Goal: Information Seeking & Learning: Learn about a topic

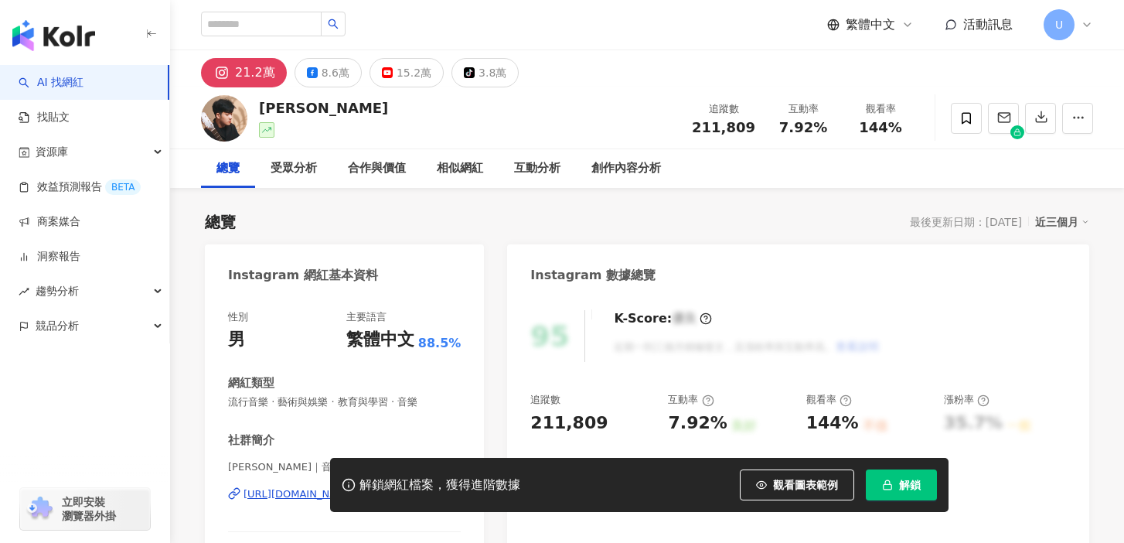
click at [899, 484] on button "解鎖" at bounding box center [901, 484] width 71 height 31
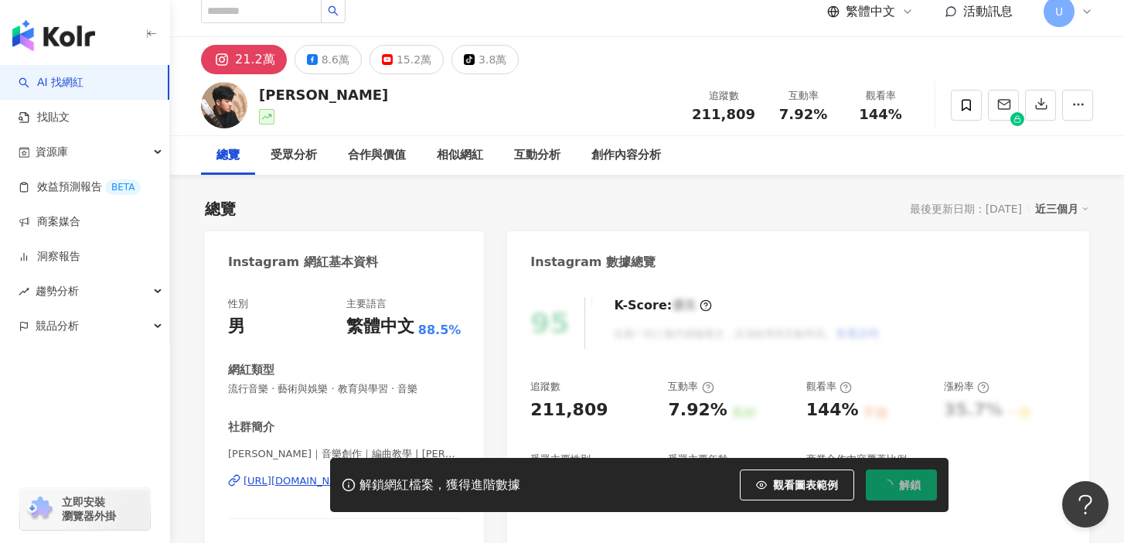
scroll to position [67, 0]
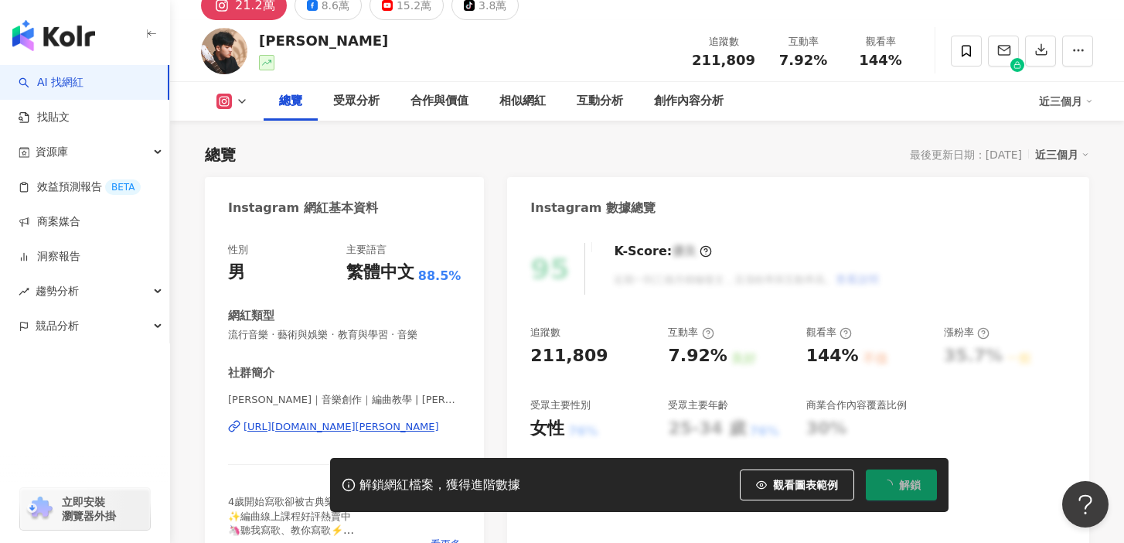
click at [583, 351] on div "211,809" at bounding box center [568, 356] width 77 height 24
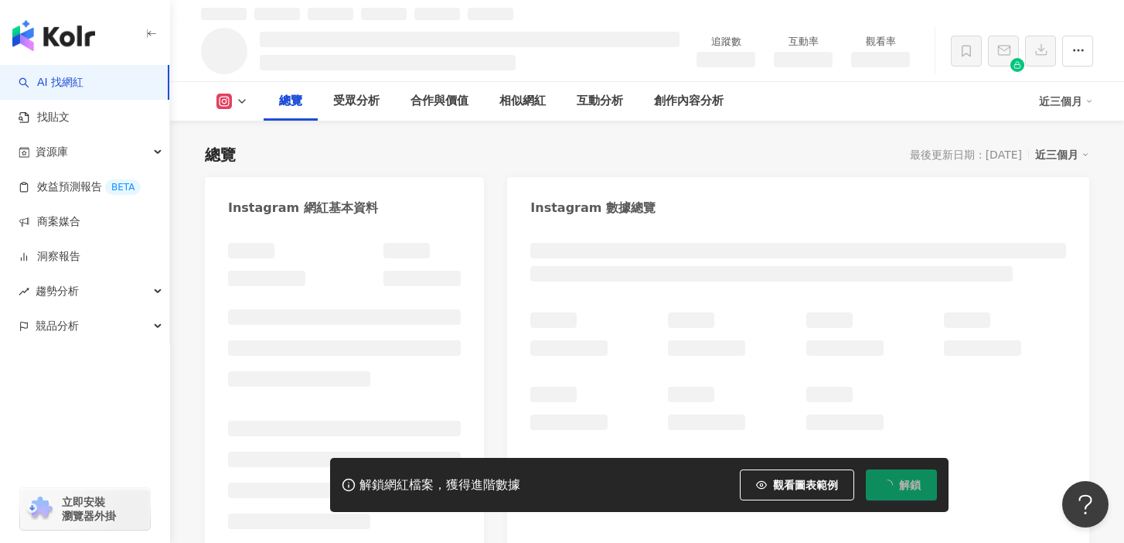
click at [583, 351] on div at bounding box center [798, 371] width 536 height 118
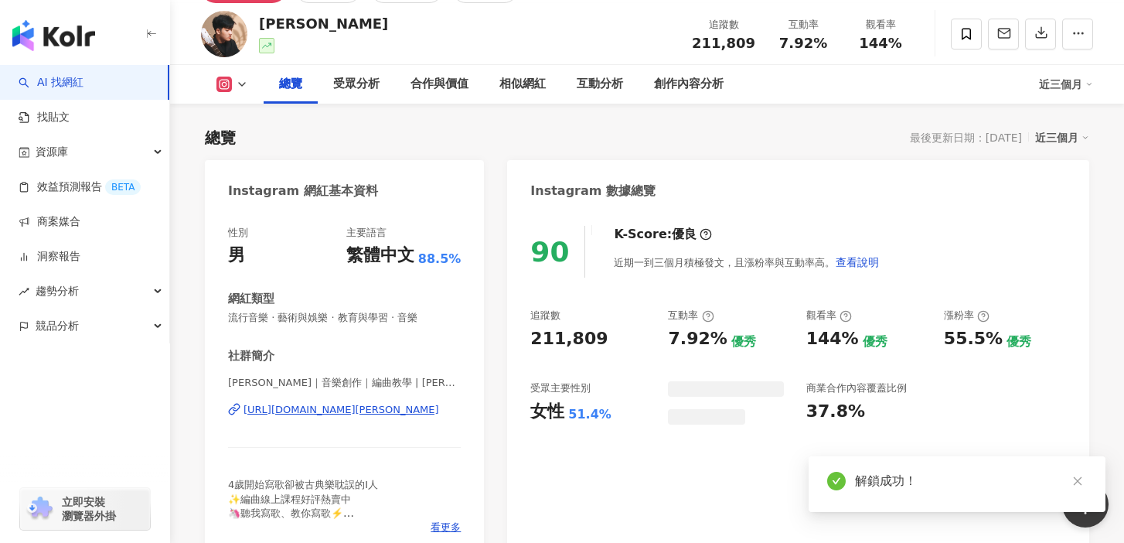
scroll to position [67, 0]
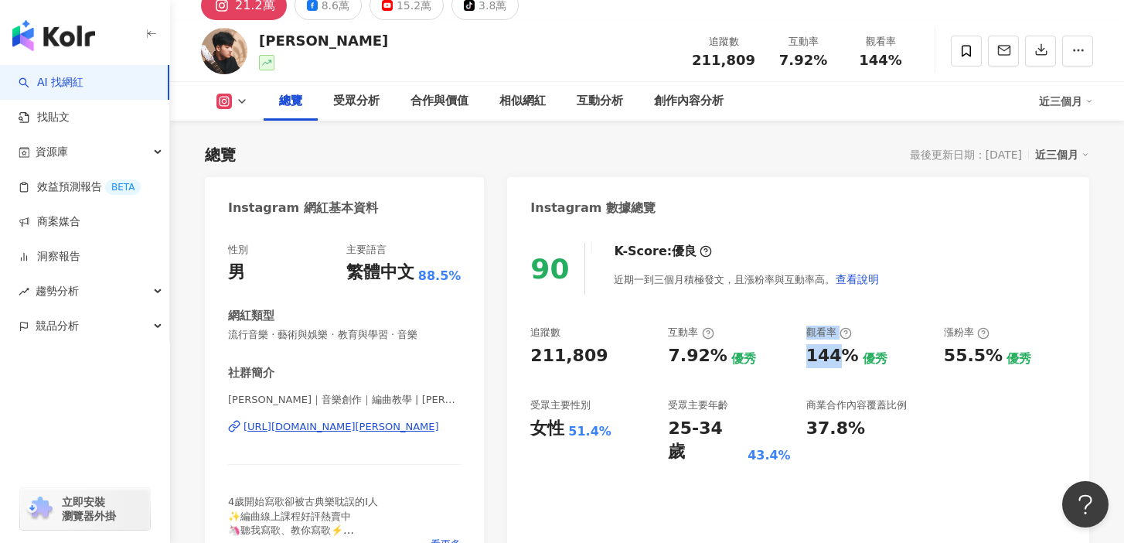
drag, startPoint x: 840, startPoint y: 363, endPoint x: 790, endPoint y: 363, distance: 49.5
click at [790, 363] on div "追蹤數 211,809 互動率 7.92% 優秀 觀看率 144% 優秀 漲粉率 55.5% 優秀 受眾主要性別 女性 51.4% 受眾主要年齡 25-34 …" at bounding box center [798, 395] width 536 height 138
copy div "優秀 觀看率 144"
click at [829, 363] on div "144%" at bounding box center [833, 356] width 53 height 24
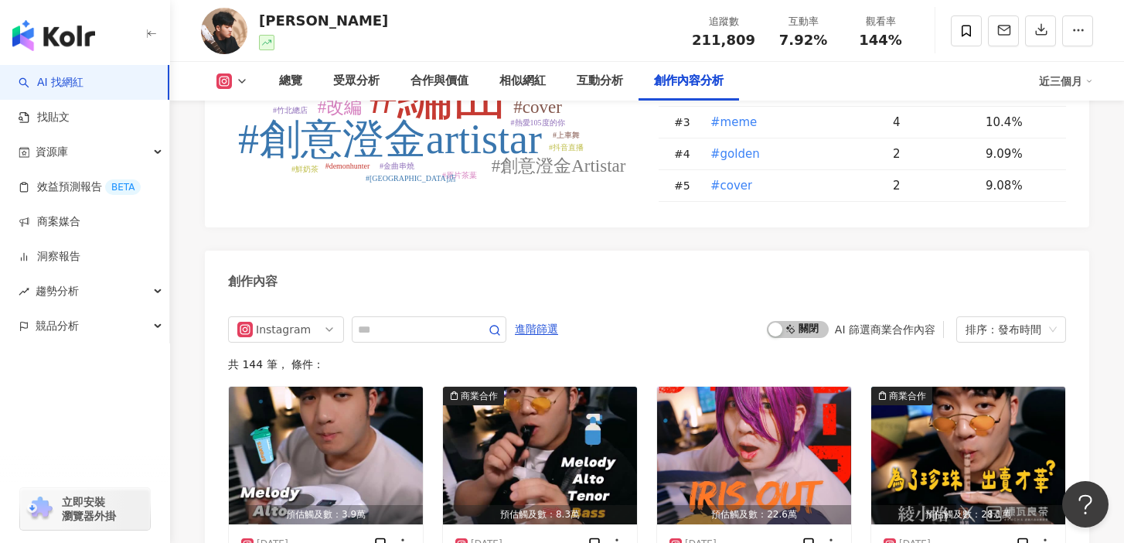
scroll to position [4704, 0]
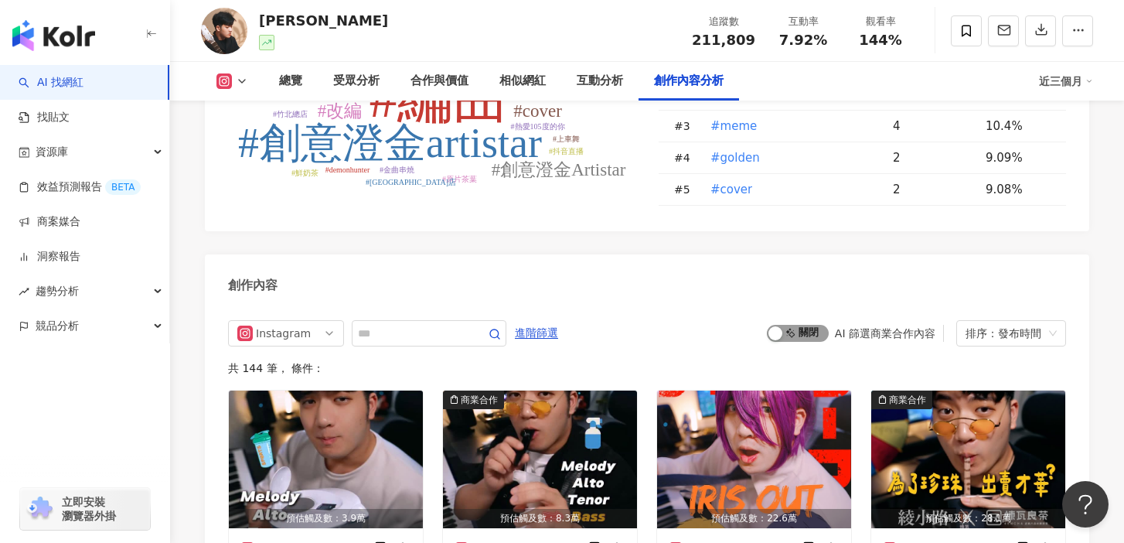
click at [809, 325] on span "啟動 關閉" at bounding box center [798, 333] width 62 height 17
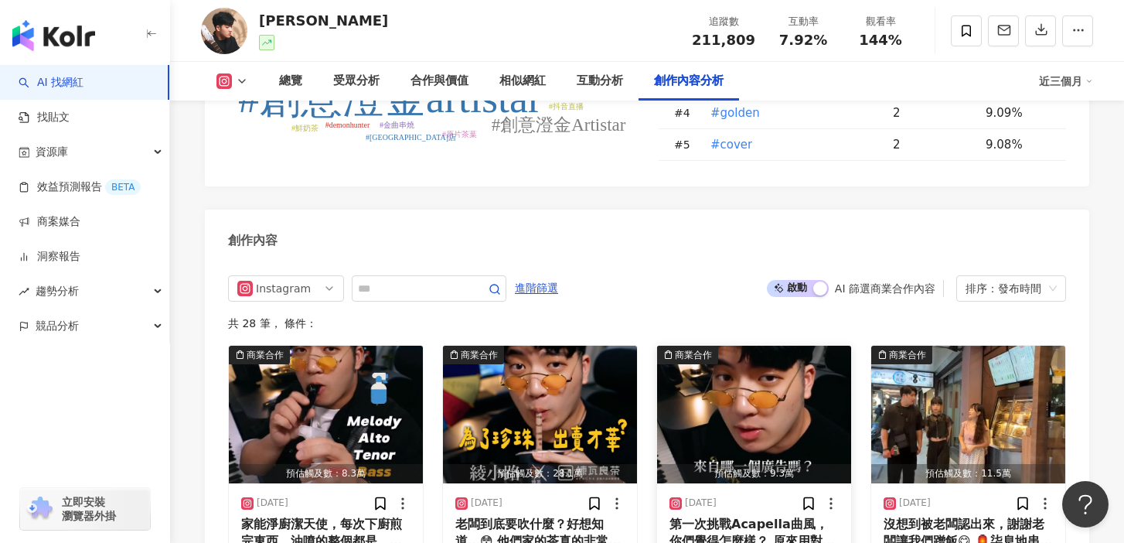
scroll to position [4750, 0]
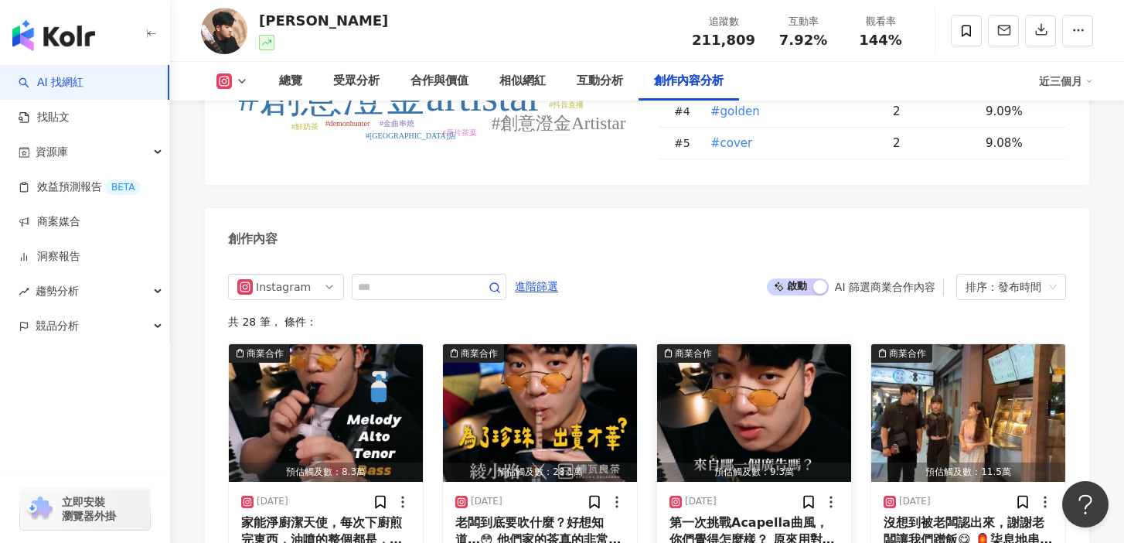
click at [720, 344] on img "button" at bounding box center [754, 413] width 194 height 138
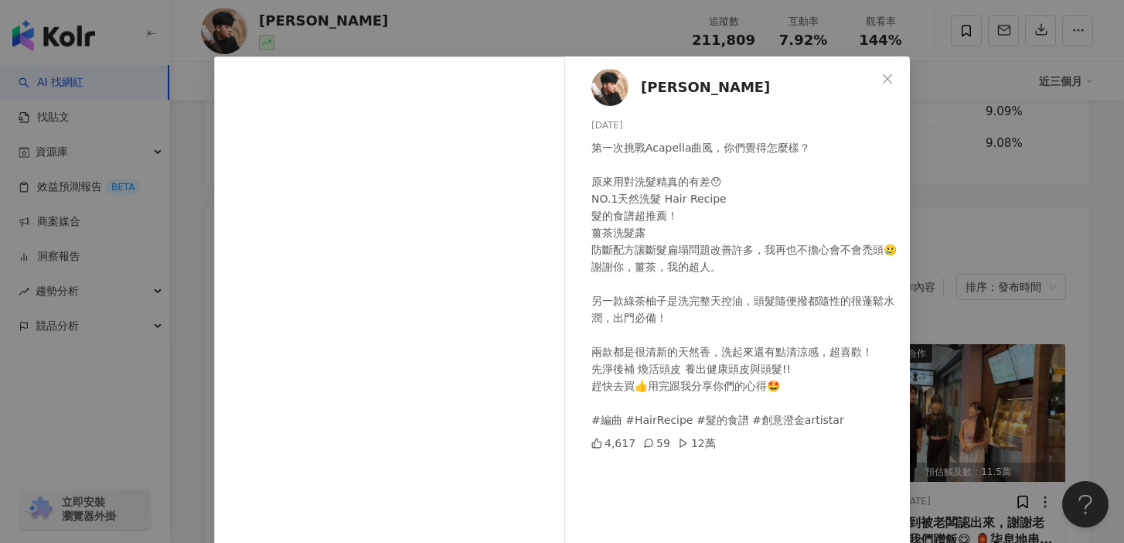
scroll to position [25, 0]
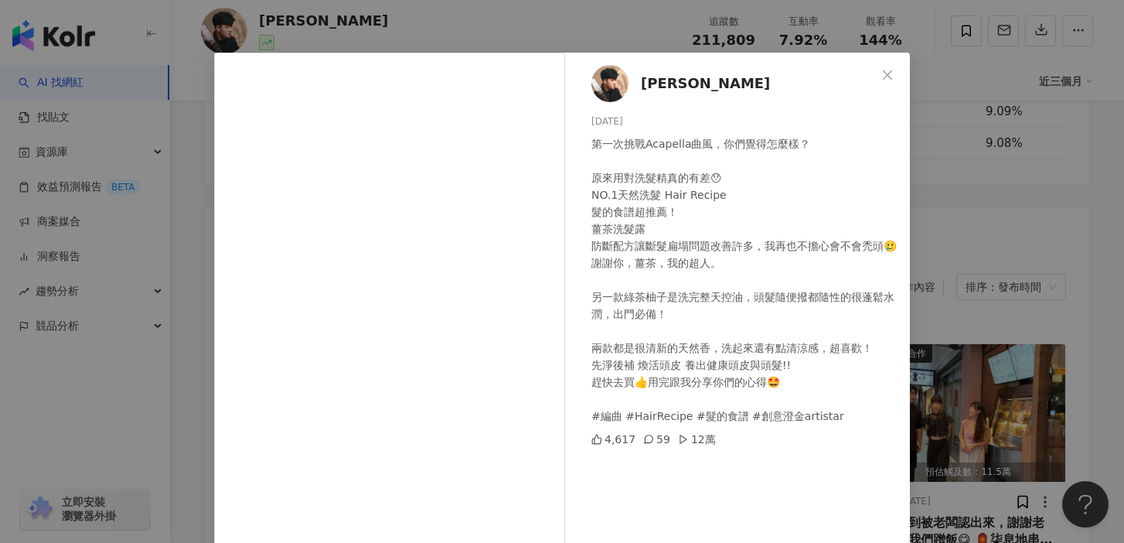
click at [951, 239] on div "綾小路Louis 2025/9/28 第一次挑戰Acapella曲風，你們覺得怎麼樣？ 原來用對洗髮精真的有差😯 NO.1天然洗髮 Hair Recipe 髮…" at bounding box center [562, 271] width 1124 height 543
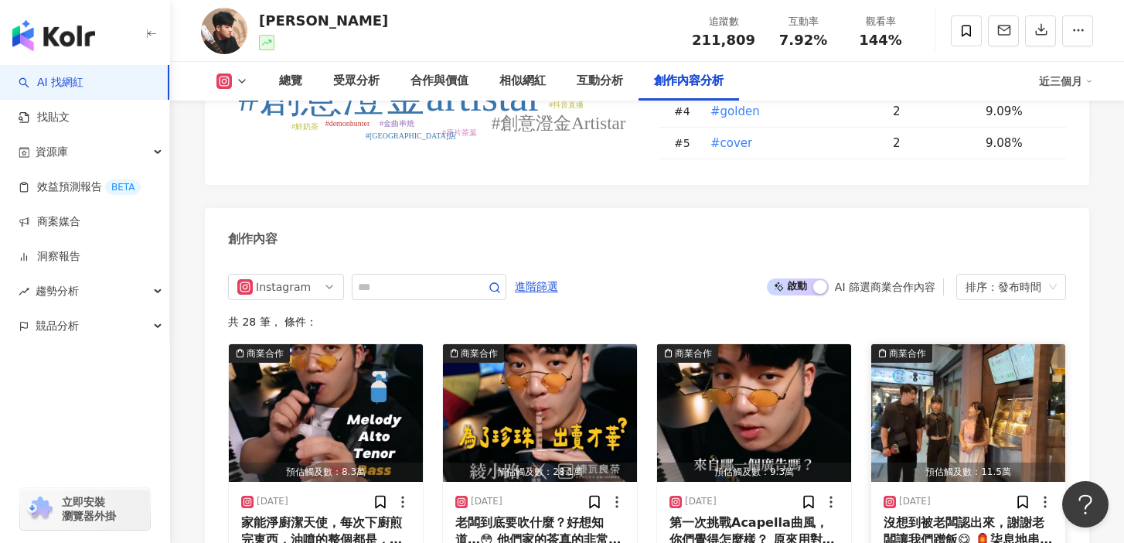
click at [941, 344] on img "button" at bounding box center [968, 413] width 194 height 138
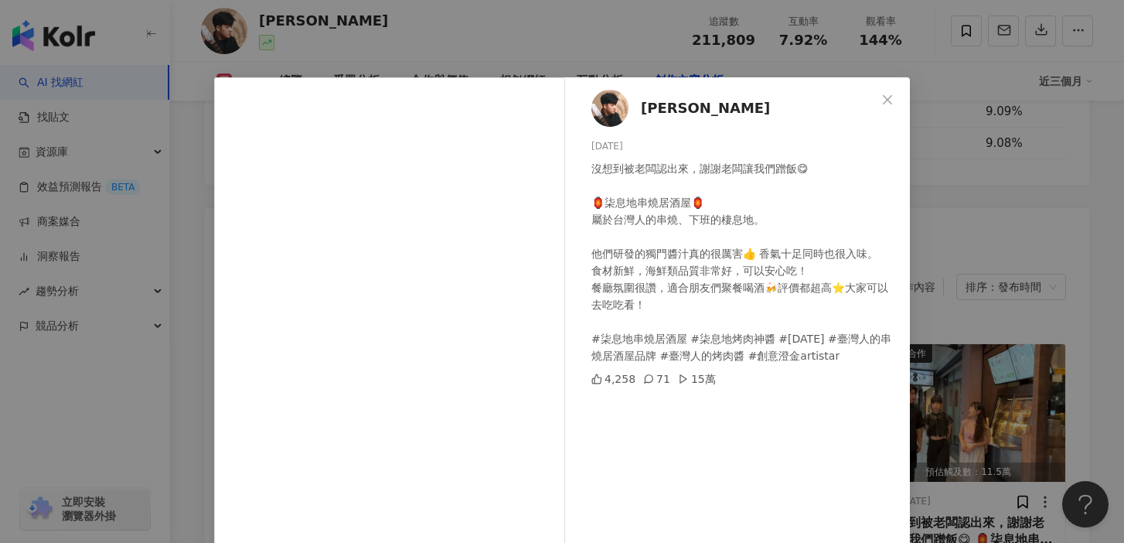
scroll to position [0, 0]
click at [1006, 245] on div "綾小路Louis 2025/9/16 沒想到被老闆認出來，謝謝老闆讓我們蹭飯😋 🏮柒息地串燒居酒屋🏮 屬於台灣人的串燒、下班的棲息地。 他們研發的獨門醬汁真的…" at bounding box center [562, 271] width 1124 height 543
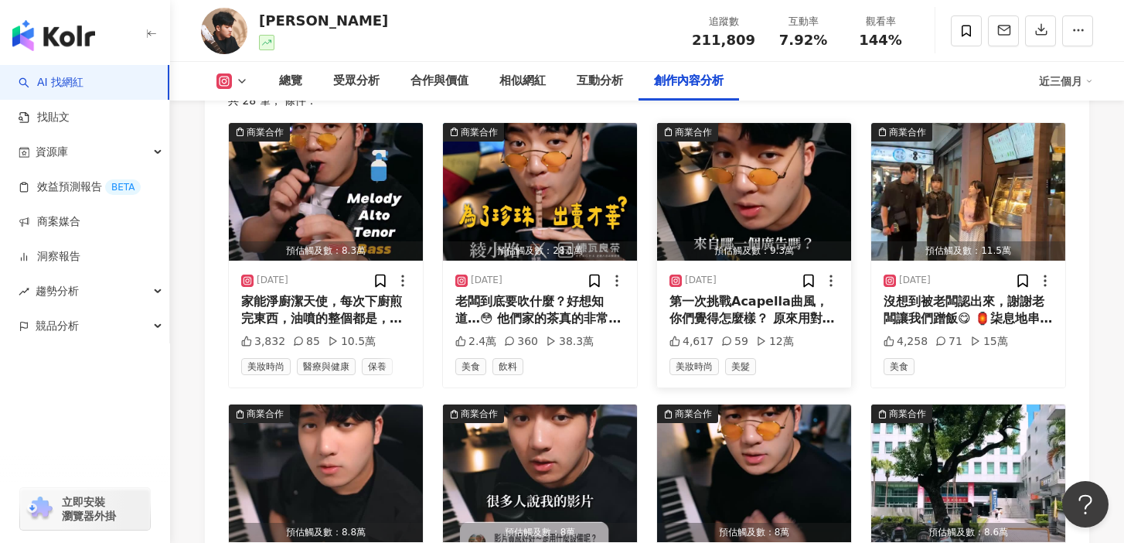
scroll to position [4976, 0]
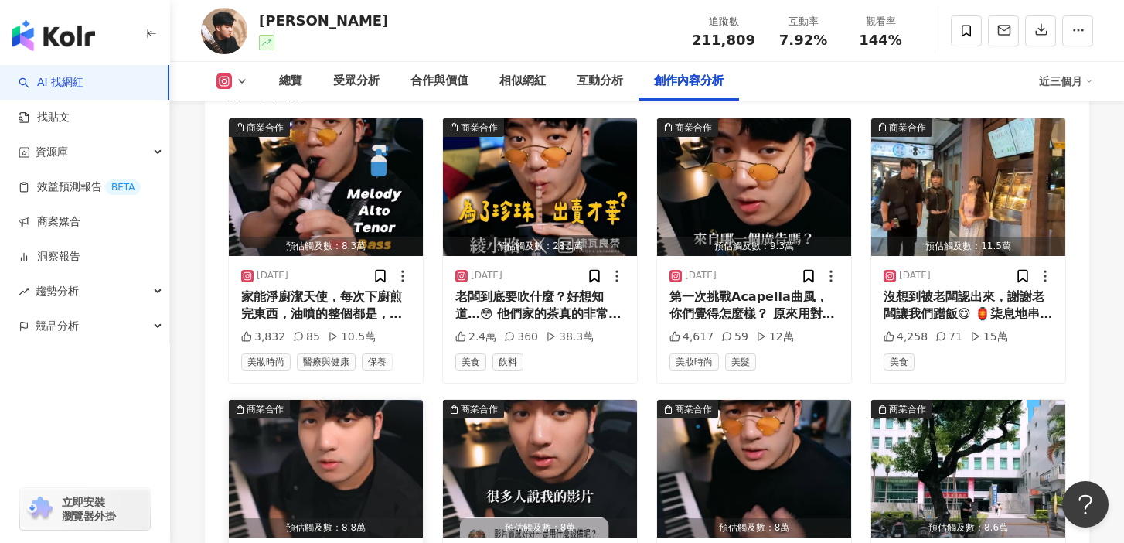
click at [384, 400] on img "button" at bounding box center [326, 469] width 194 height 138
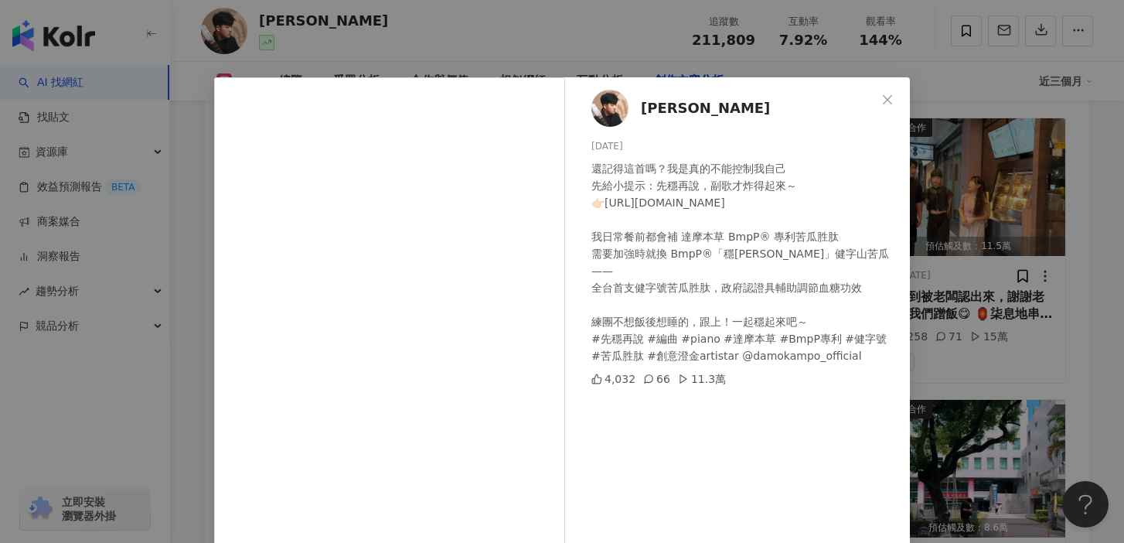
scroll to position [58, 0]
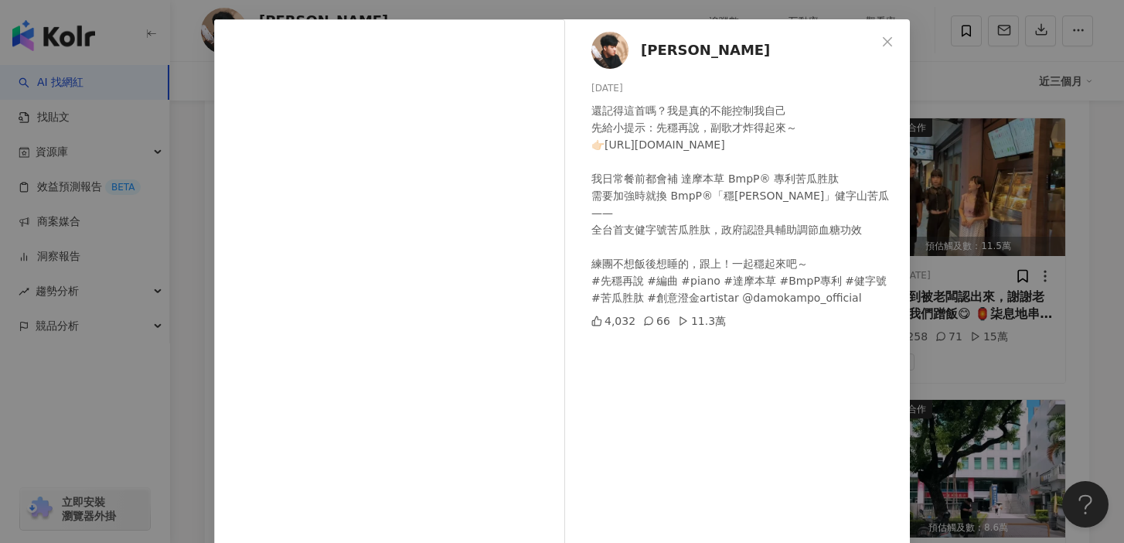
click at [1035, 193] on div "綾小路Louis 2025/9/5 還記得這首嗎？我是真的不能控制我自己 先給小提示：先穩再說，副歌才炸得起來～ 👉🏻https://tsa1.cc/W1ke…" at bounding box center [562, 271] width 1124 height 543
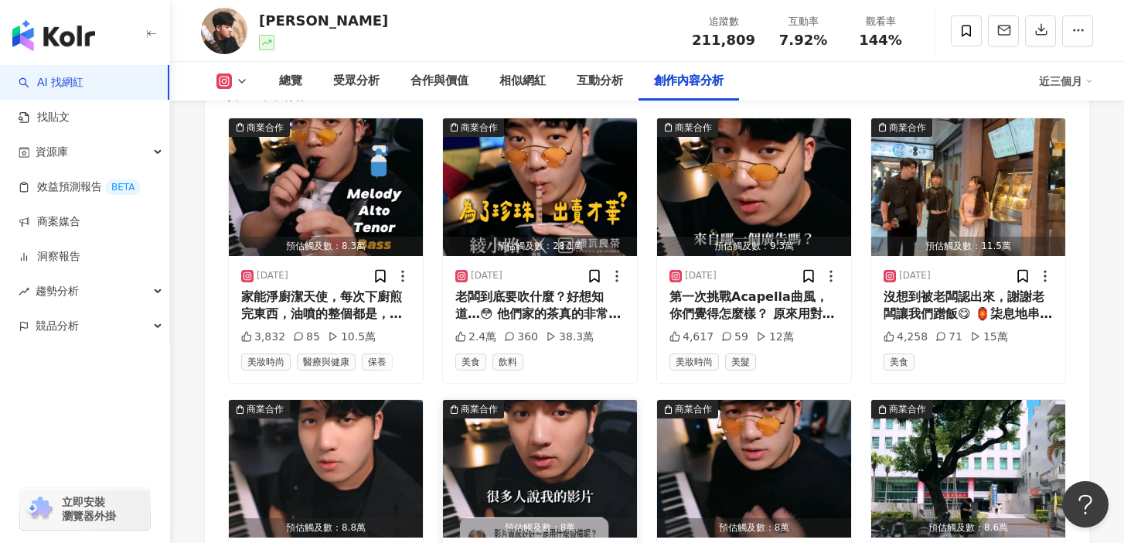
click at [557, 400] on img "button" at bounding box center [540, 469] width 194 height 138
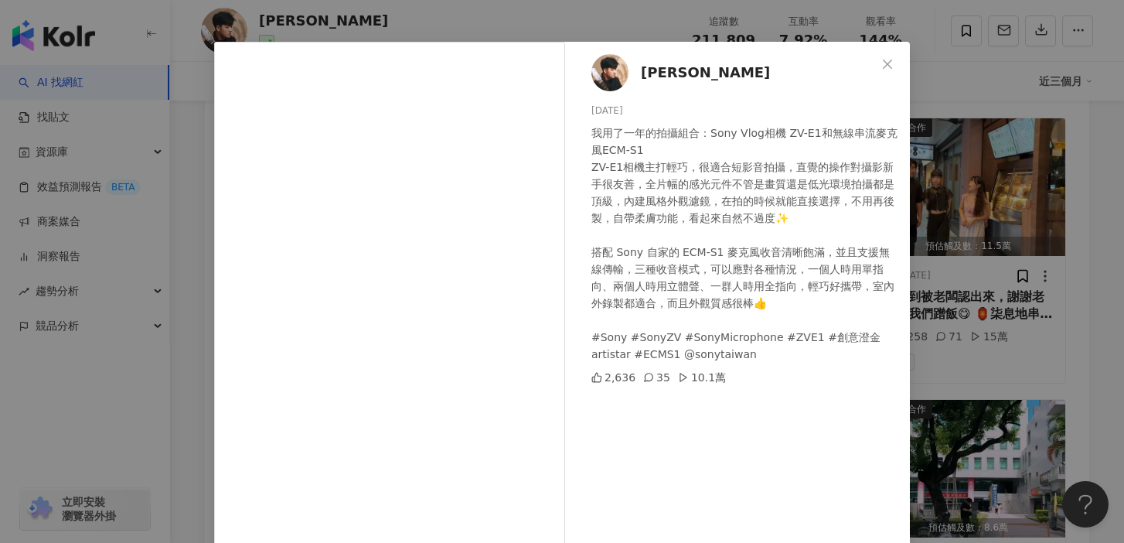
scroll to position [39, 0]
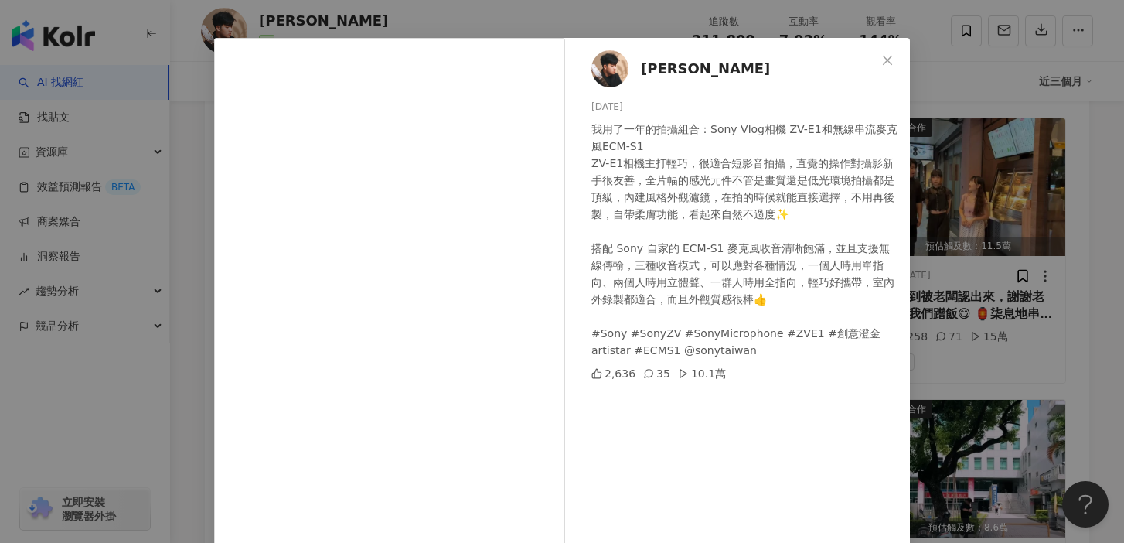
click at [1048, 251] on div "綾小路Louis 2025/9/3 我用了一年的拍攝組合：Sony Vlog相機 ZV-E1和無線串流麥克風ECM-S1 ZV-E1相機主打輕巧，很適合短影音…" at bounding box center [562, 271] width 1124 height 543
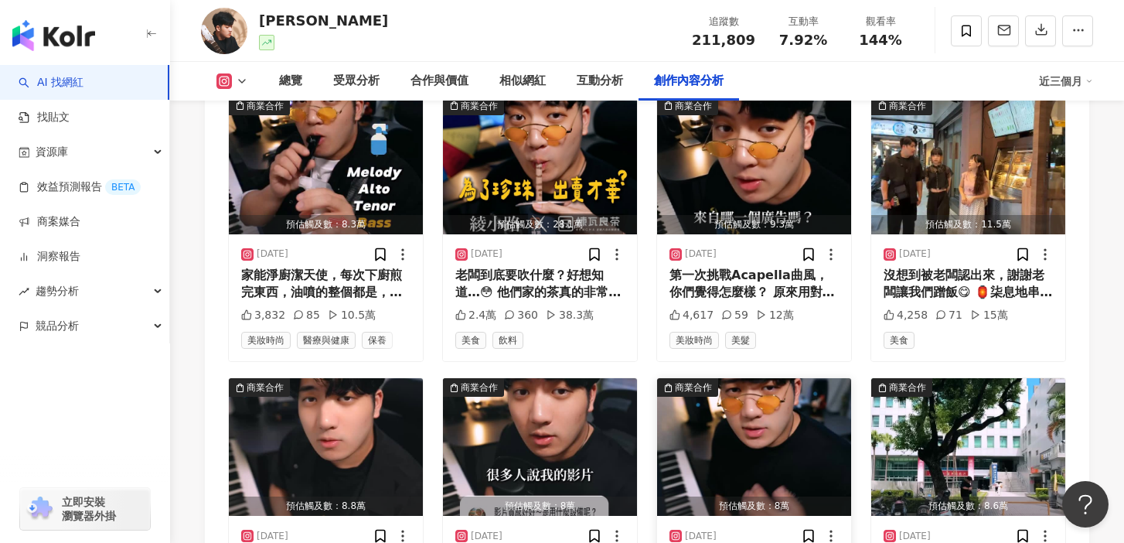
scroll to position [4998, 0]
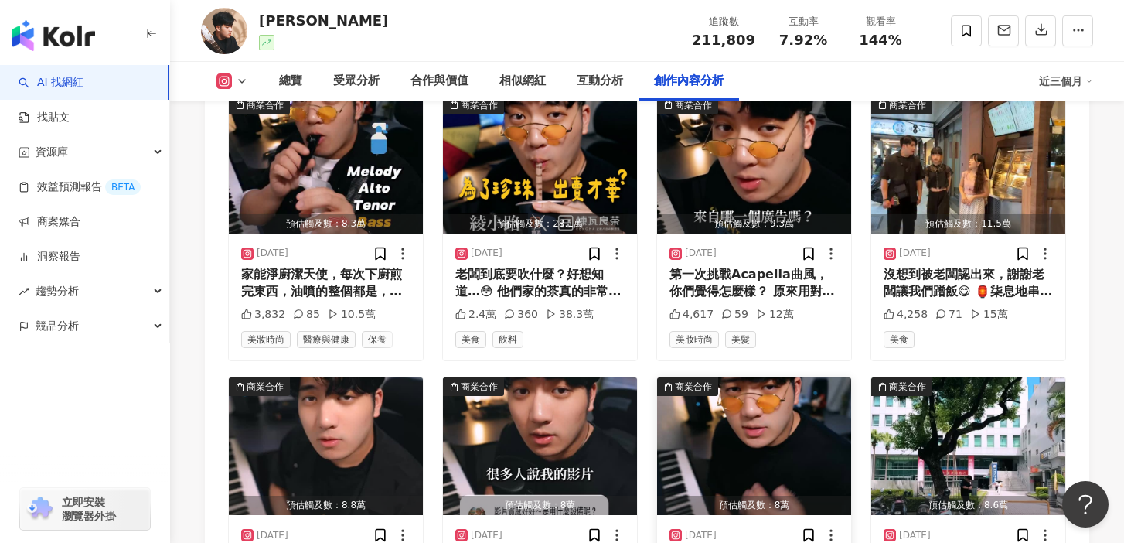
click at [772, 377] on img "button" at bounding box center [754, 446] width 194 height 138
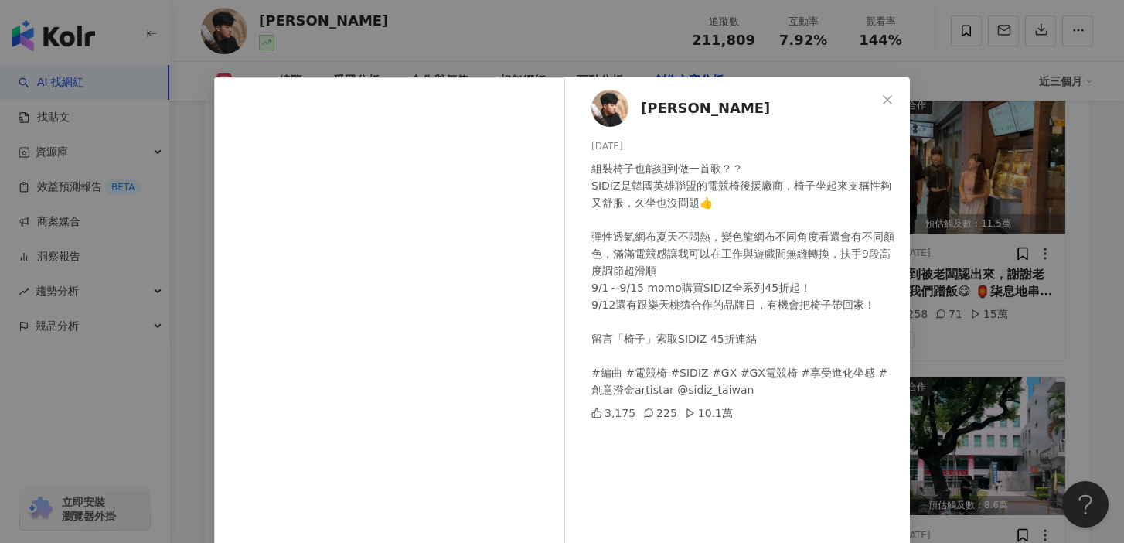
click at [1038, 253] on div "綾小路Louis 2025/9/1 組裝椅子也能組到做一首歌？？ SIDIZ是韓國英雄聯盟的電競椅後援廠商，椅子坐起來支稱性夠又舒服，久坐也沒問題👍 彈性透氣…" at bounding box center [562, 271] width 1124 height 543
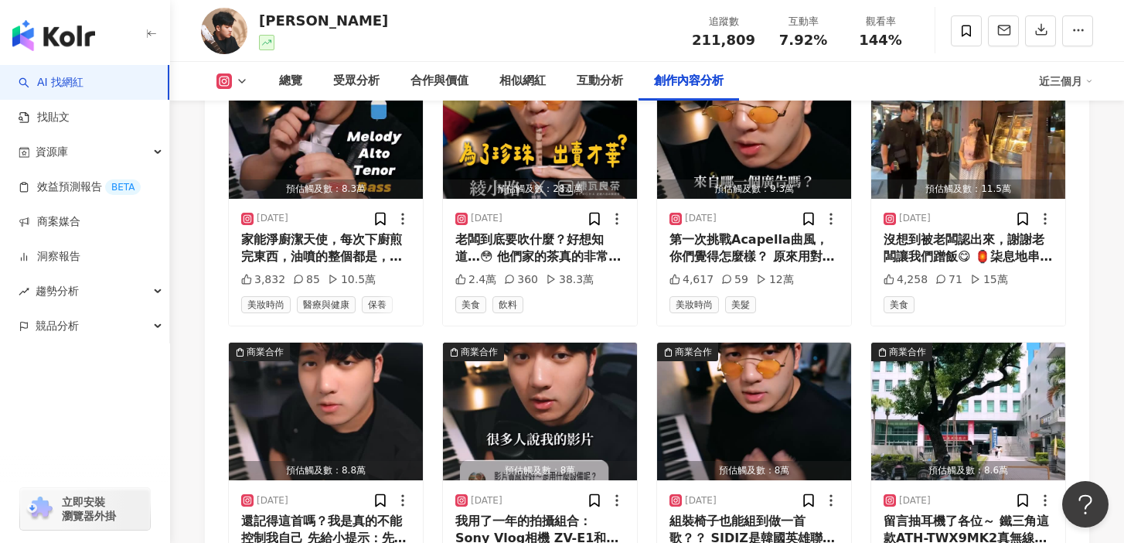
scroll to position [5038, 0]
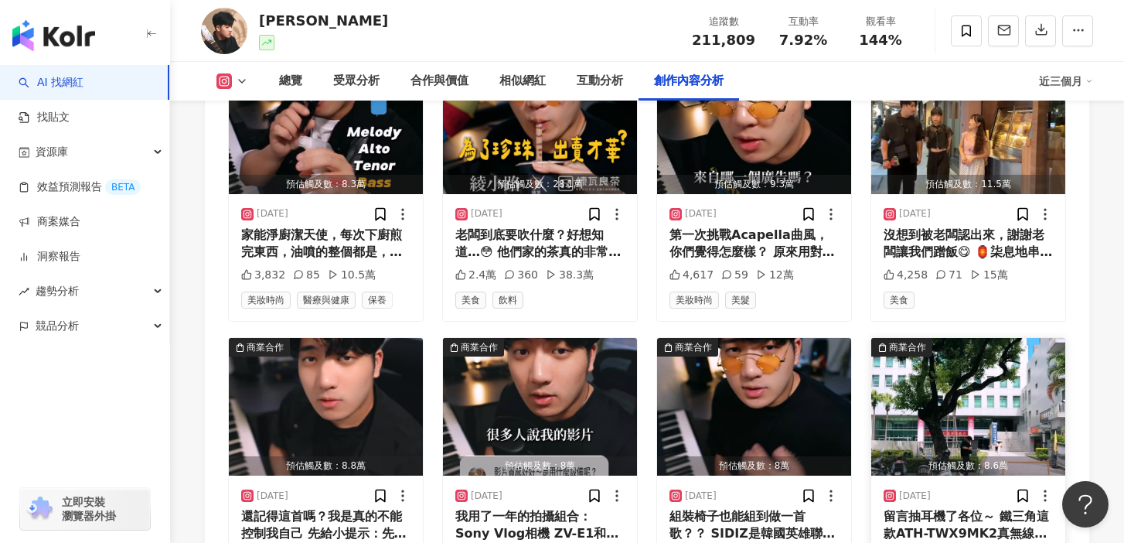
click at [986, 338] on img "button" at bounding box center [968, 407] width 194 height 138
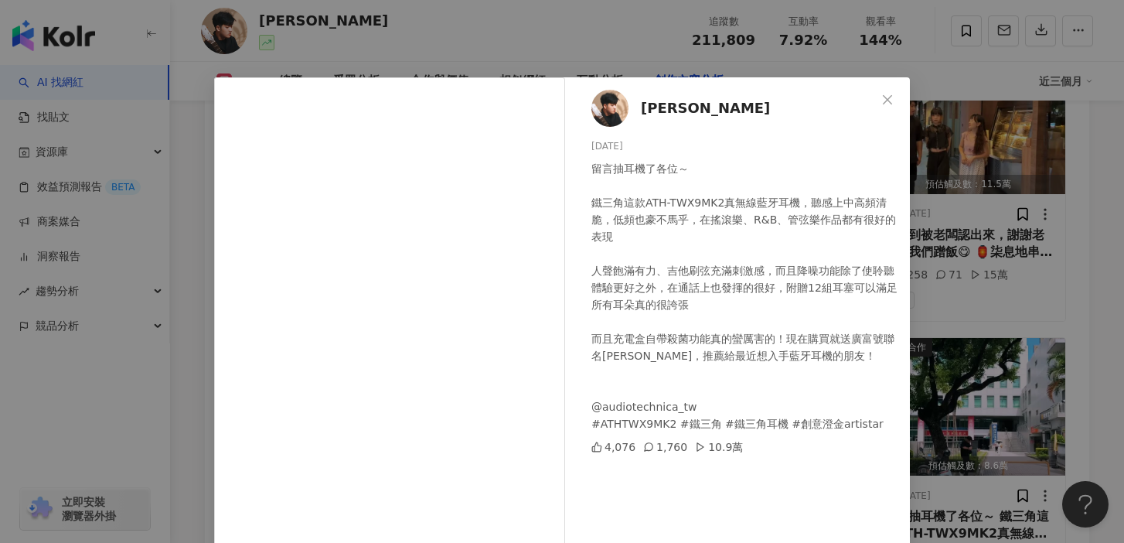
click at [945, 271] on div "綾小路Louis 2025/8/29 留言抽耳機了各位～ 鐵三角這款ATH-TWX9MK2真無線藍牙耳機，聽感上中高頻清脆，低頻也豪不馬乎，在搖滾樂、R&B、…" at bounding box center [562, 271] width 1124 height 543
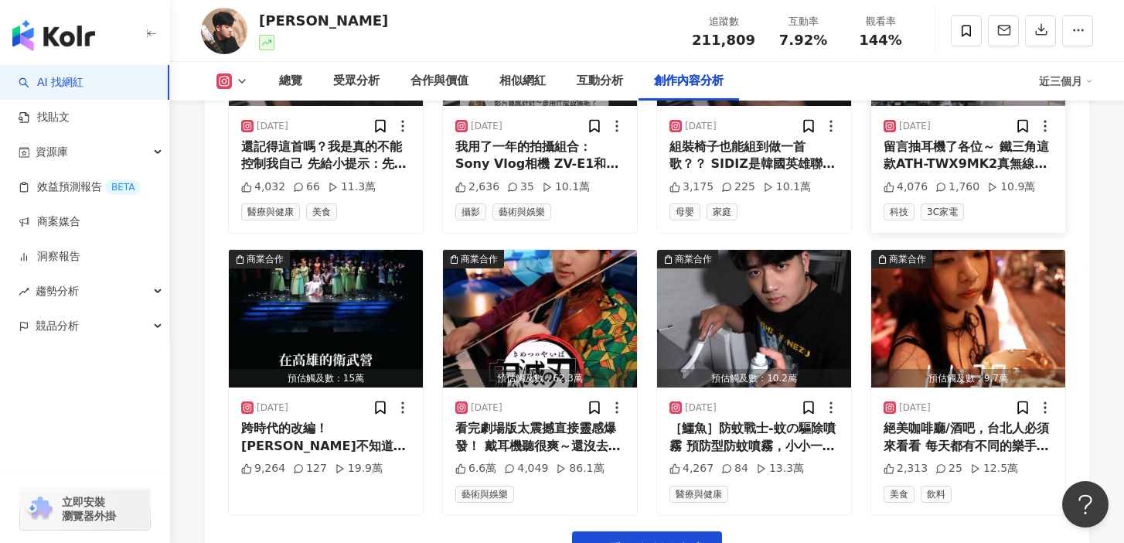
scroll to position [5376, 0]
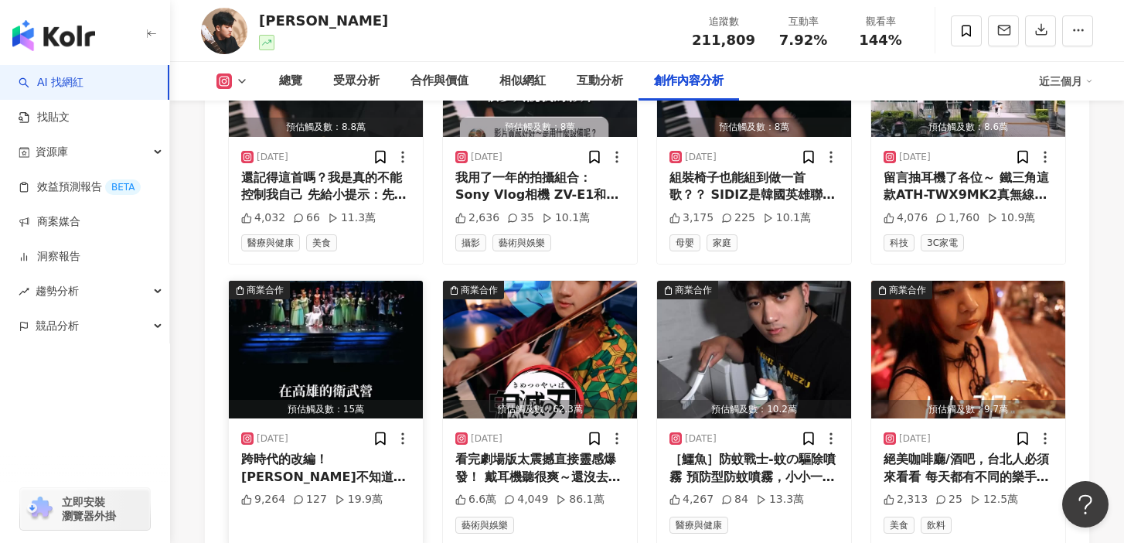
click at [290, 281] on img "button" at bounding box center [326, 350] width 194 height 138
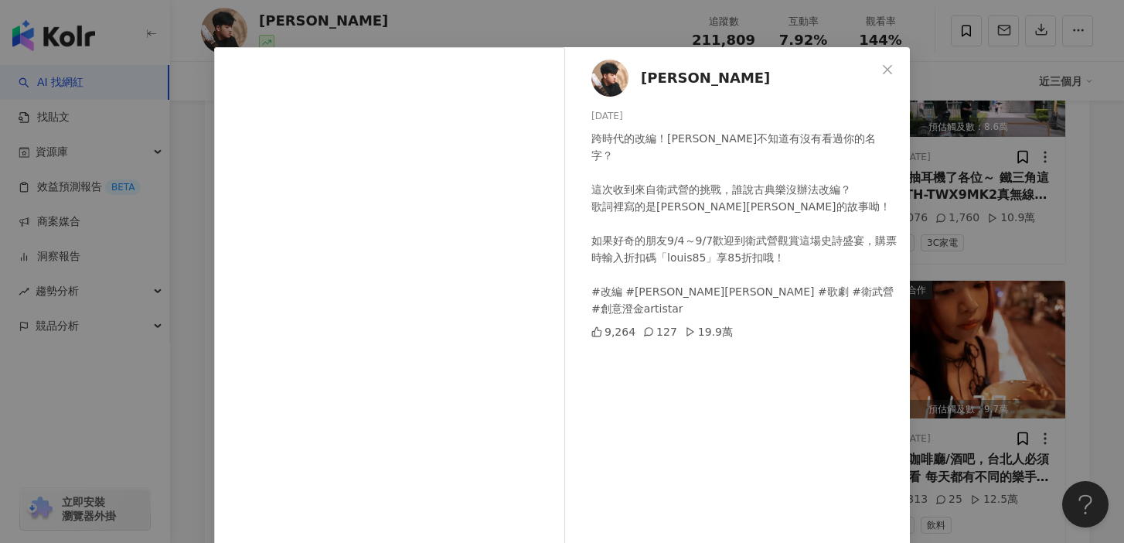
scroll to position [34, 0]
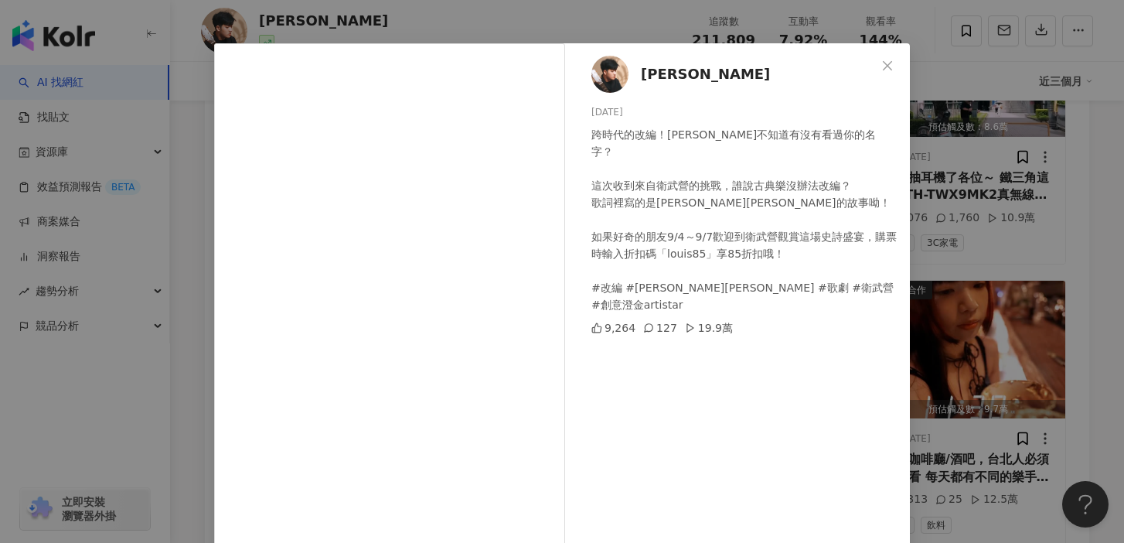
click at [968, 217] on div "綾小路Louis 2025/8/26 跨時代的改編！華格納不知道有沒有看過你的名字？ 這次收到來自衛武營的挑戰，誰說古典樂沒辦法改編？ 歌詞裡寫的是羅恩格林的…" at bounding box center [562, 271] width 1124 height 543
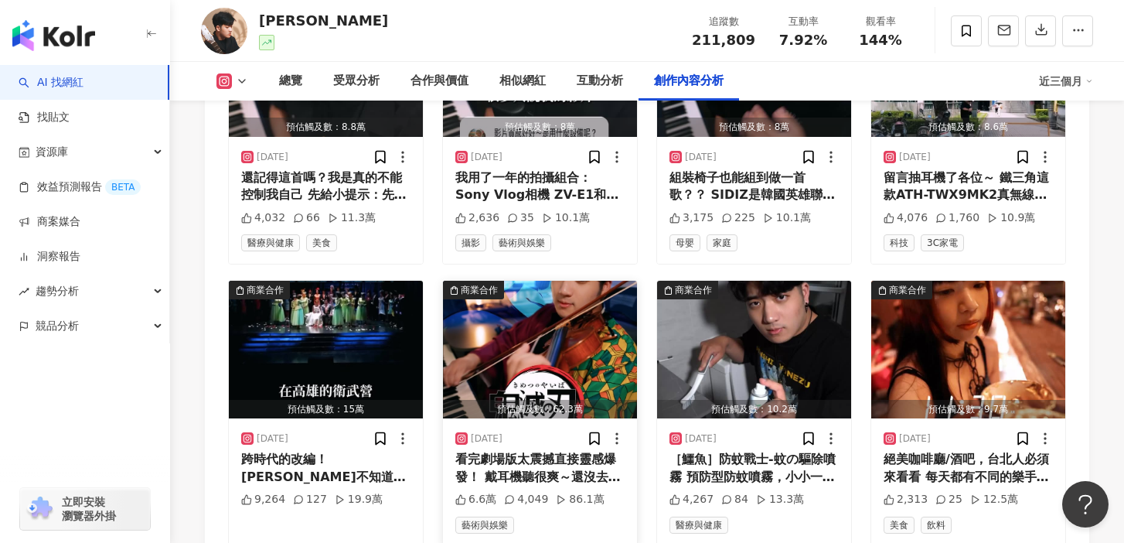
click at [597, 281] on img "button" at bounding box center [540, 350] width 194 height 138
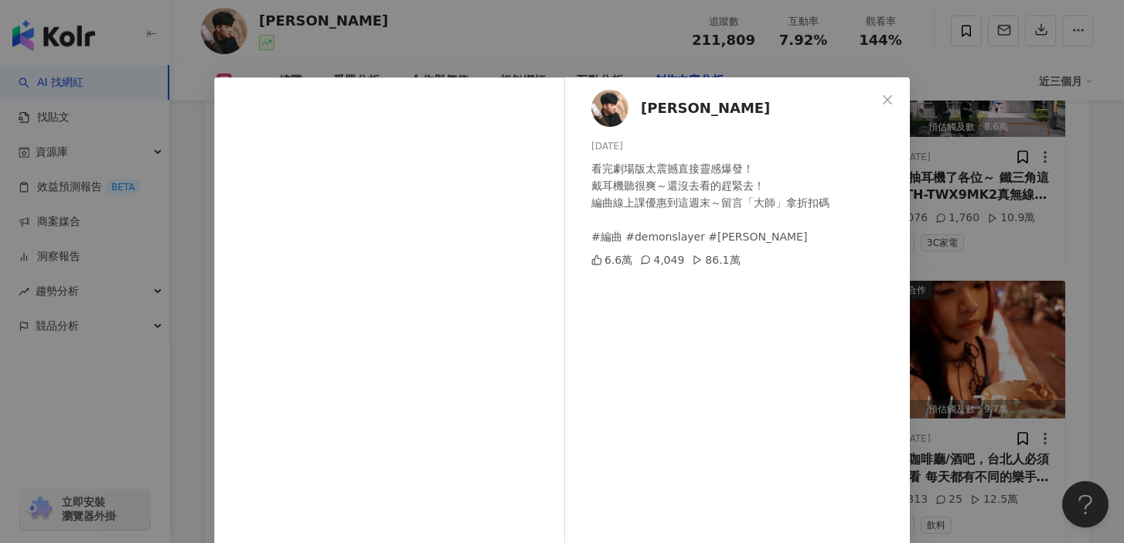
click at [1011, 345] on div "綾小路Louis 2025/8/14 看完劇場版太震撼直接靈感爆發！ 戴耳機聽很爽～還沒去看的趕緊去！ 編曲線上課優惠到這週末～留言「大師」拿折扣碼 #編曲 …" at bounding box center [562, 271] width 1124 height 543
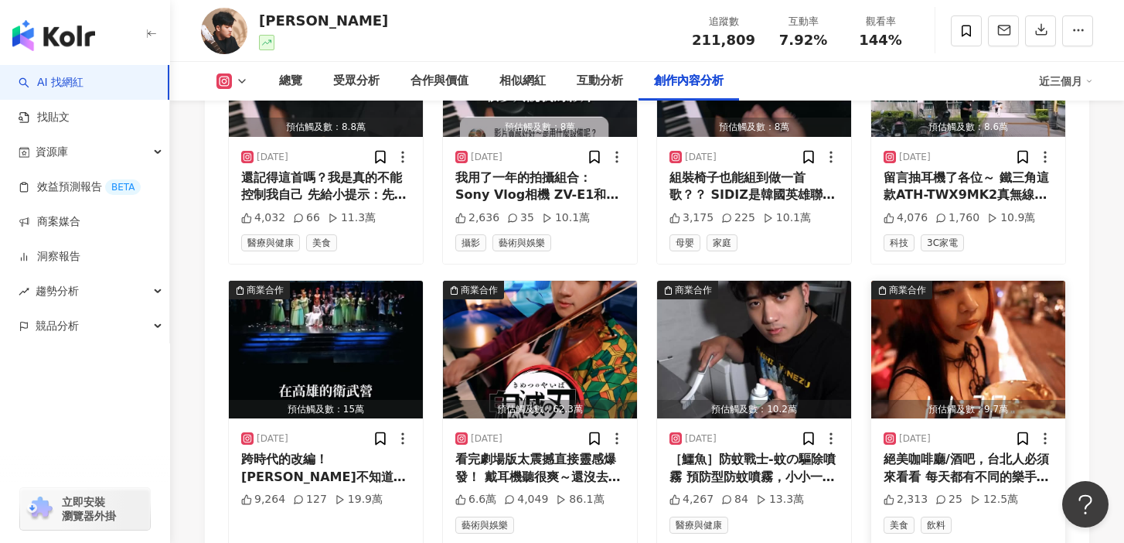
scroll to position [5393, 0]
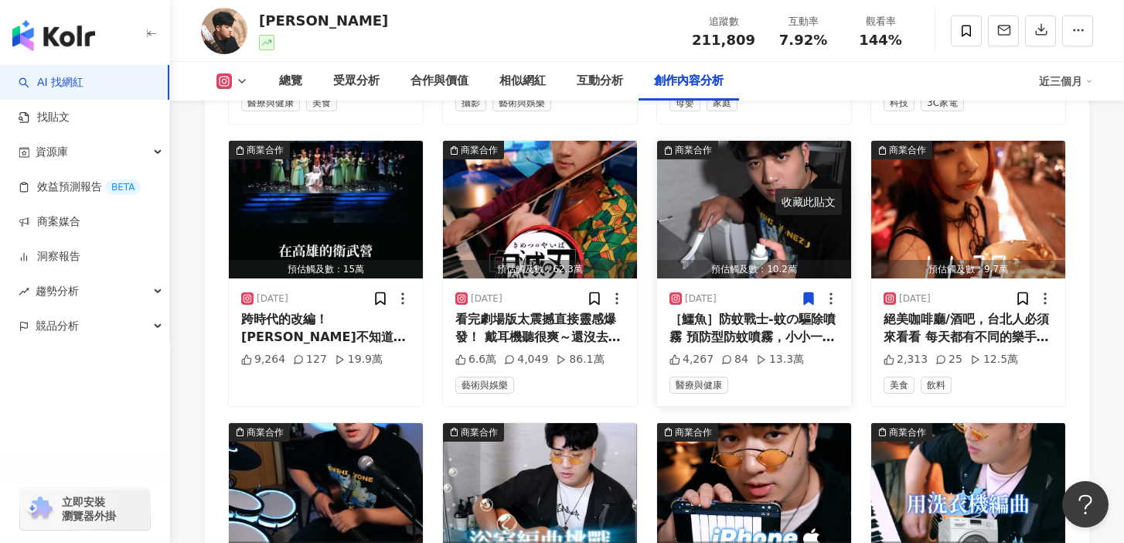
scroll to position [5536, 0]
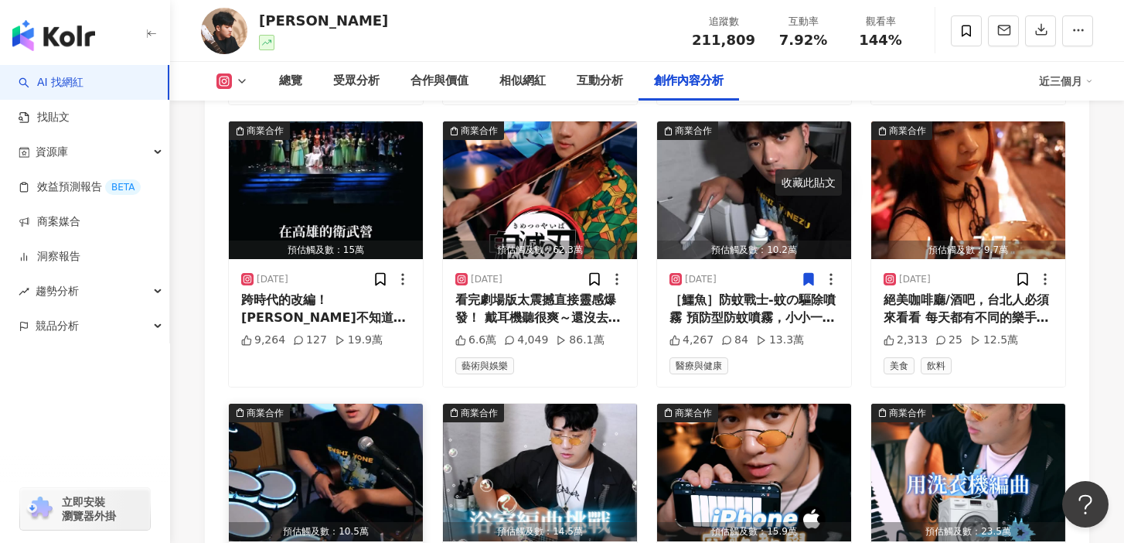
click at [295, 404] on img "button" at bounding box center [326, 473] width 194 height 138
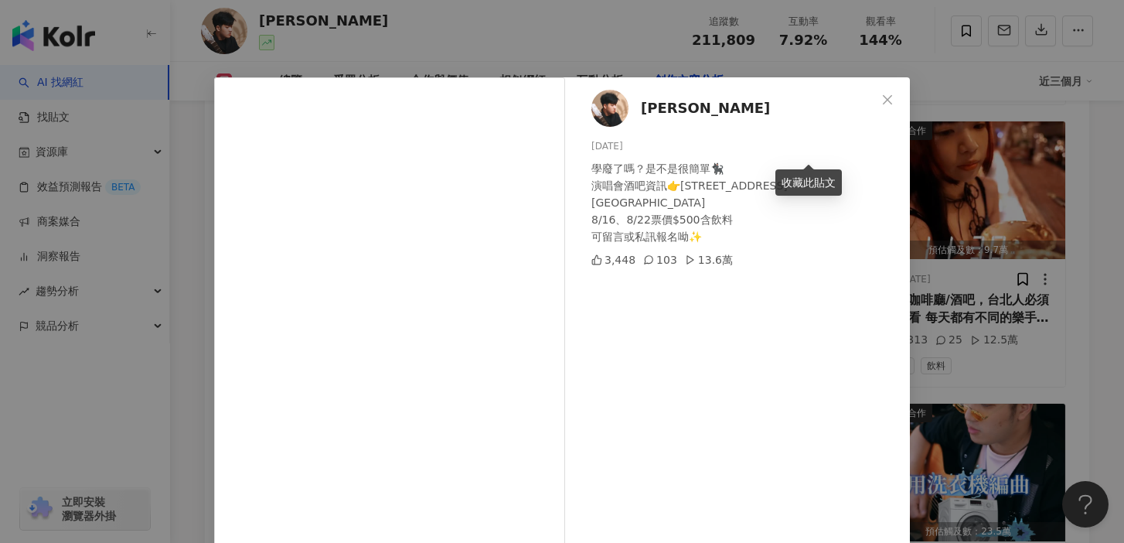
click at [966, 261] on div "綾小路Louis 2025/7/25 學廢了嗎？是不是很簡單🐈‍⬛ 演唱會酒吧資訊👉台北市大同區保安街32號2樓 Gaze Medusa 8/16、8/22票…" at bounding box center [562, 271] width 1124 height 543
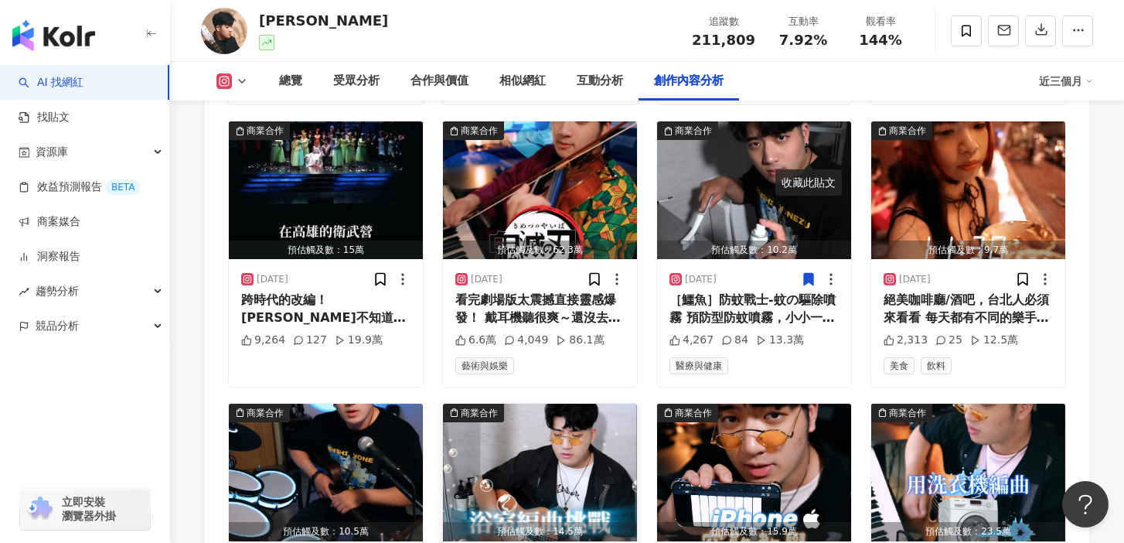
click at [616, 404] on img "button" at bounding box center [540, 473] width 194 height 138
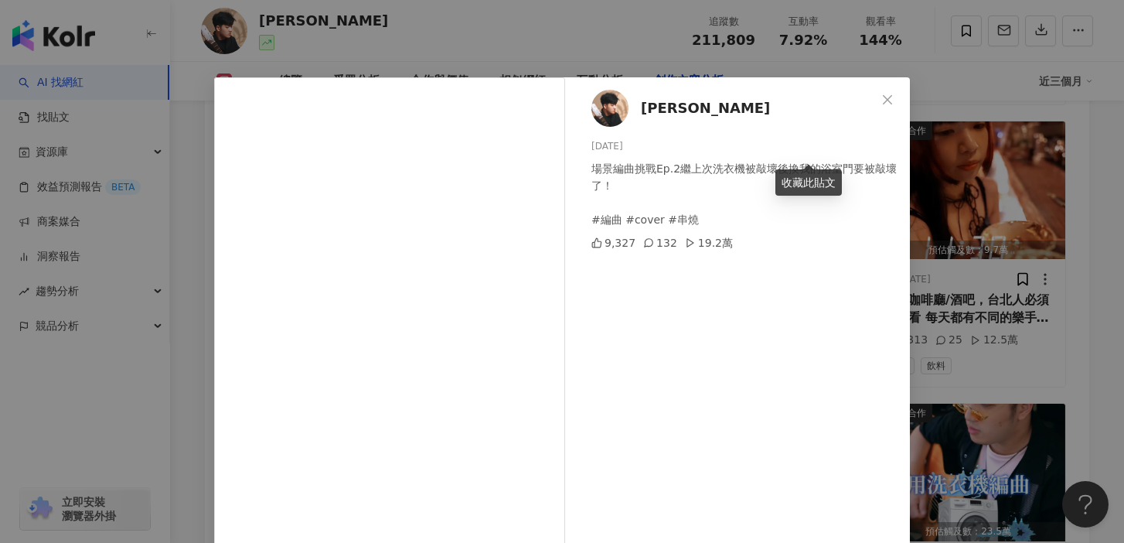
click at [927, 306] on div "綾小路Louis 2025/7/15 場景編曲挑戰Ep.2繼上次洗衣機被敲壞後換我的浴室門要被敲壞了！ #編曲 #cover #串燒 9,327 132 19…" at bounding box center [562, 271] width 1124 height 543
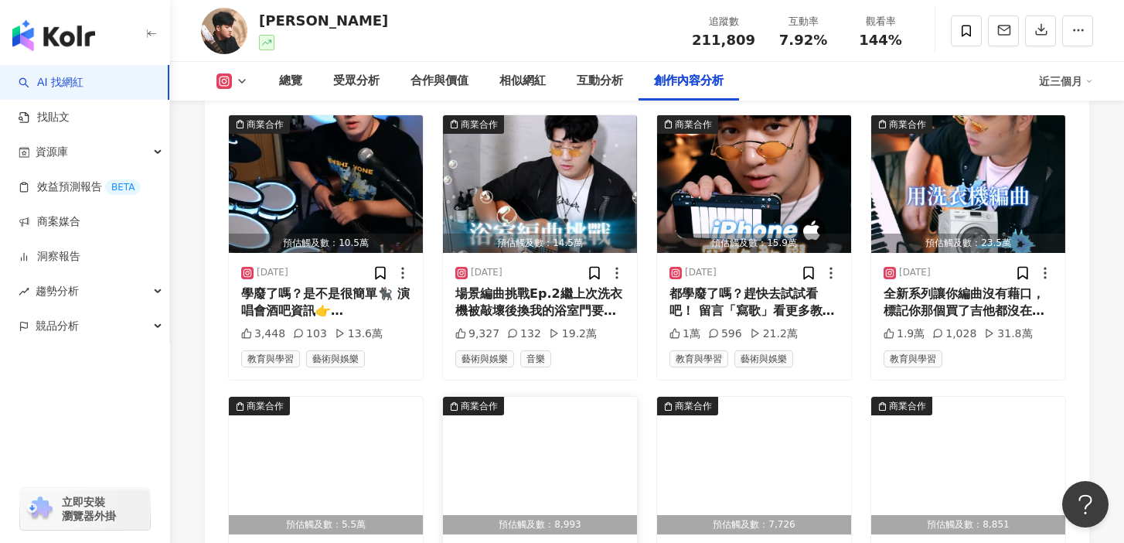
scroll to position [5851, 0]
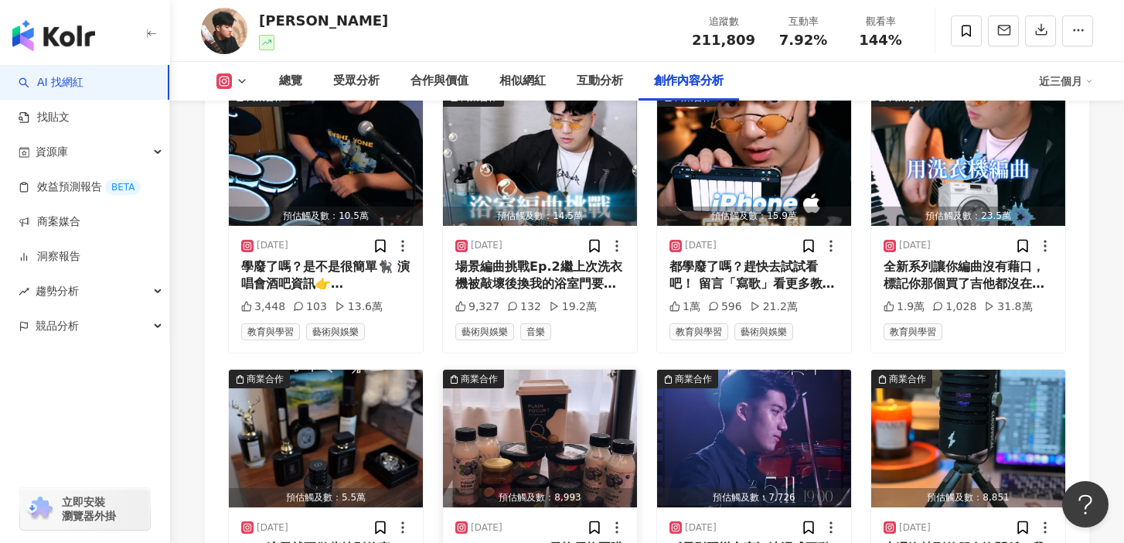
click at [533, 370] on img "button" at bounding box center [540, 439] width 194 height 138
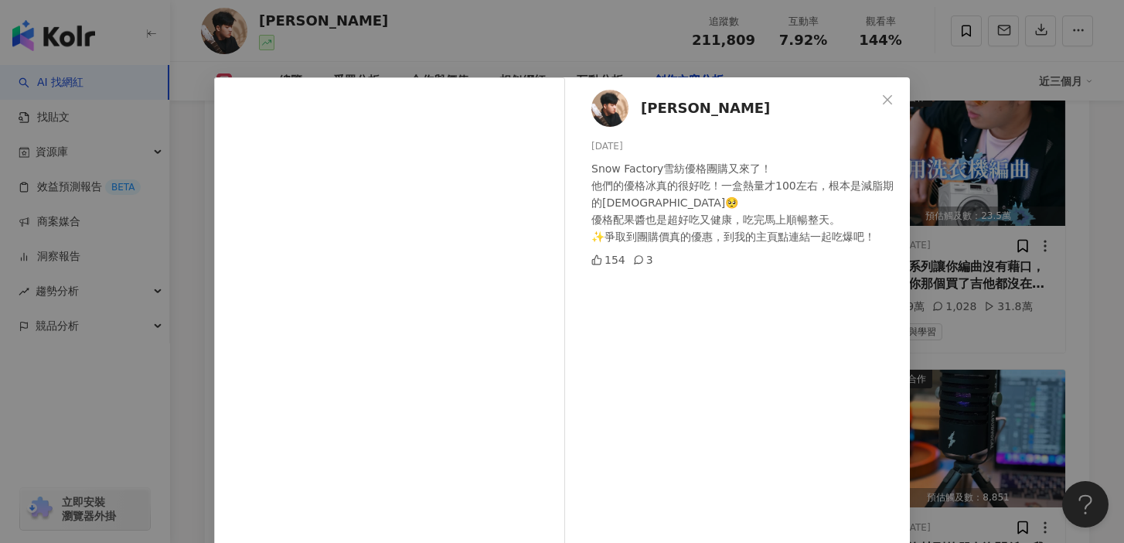
scroll to position [61, 0]
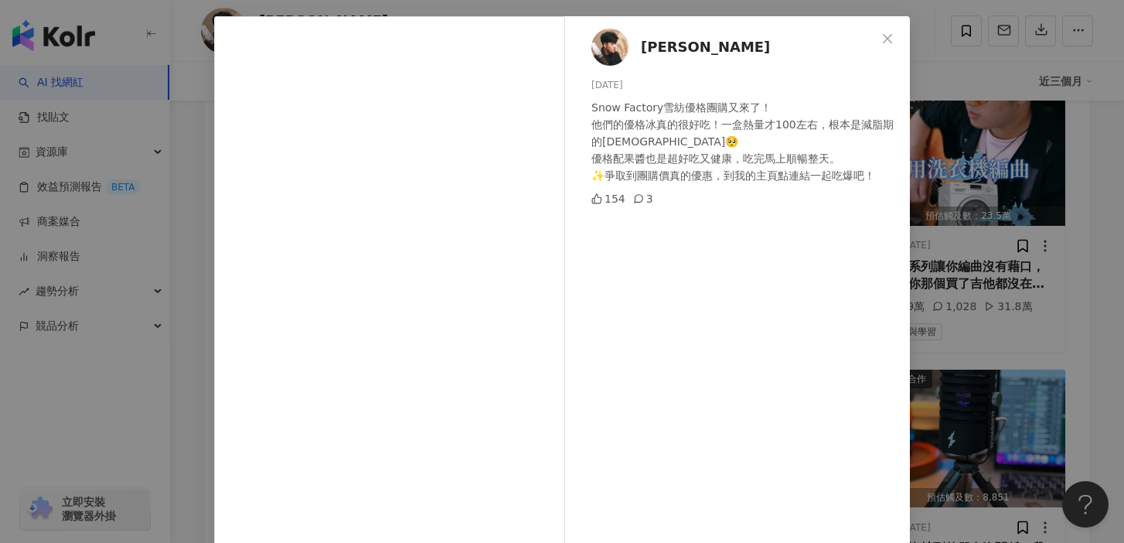
click at [981, 185] on div "綾小路Louis 2025/5/19 Snow Factory雪紡優格團購又來了！ 他們的優格冰真的很好吃！一盒熱量才100左右，根本是減脂期的福音🥺 優格配…" at bounding box center [562, 271] width 1124 height 543
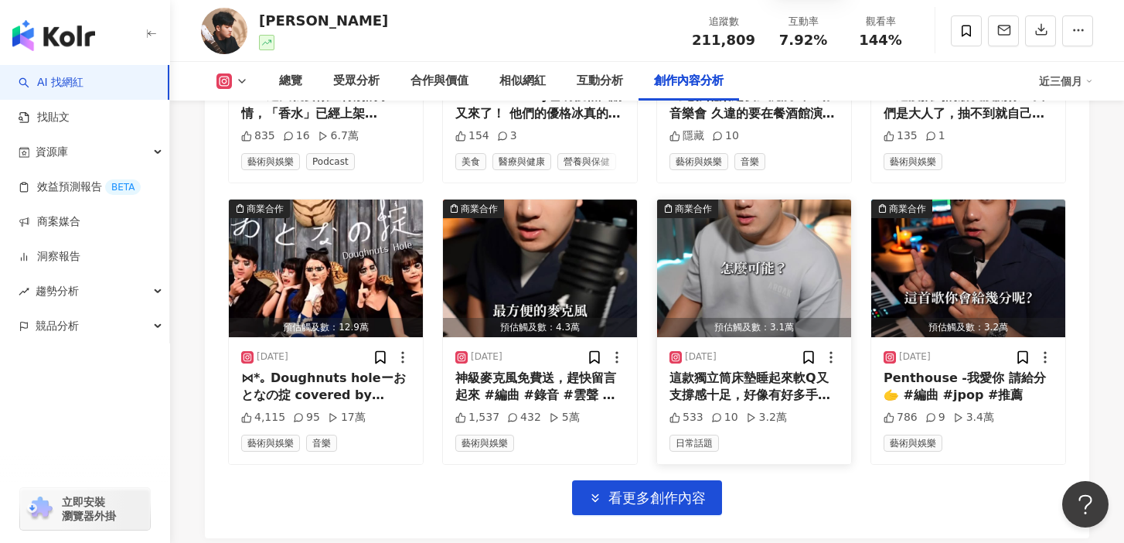
scroll to position [6260, 0]
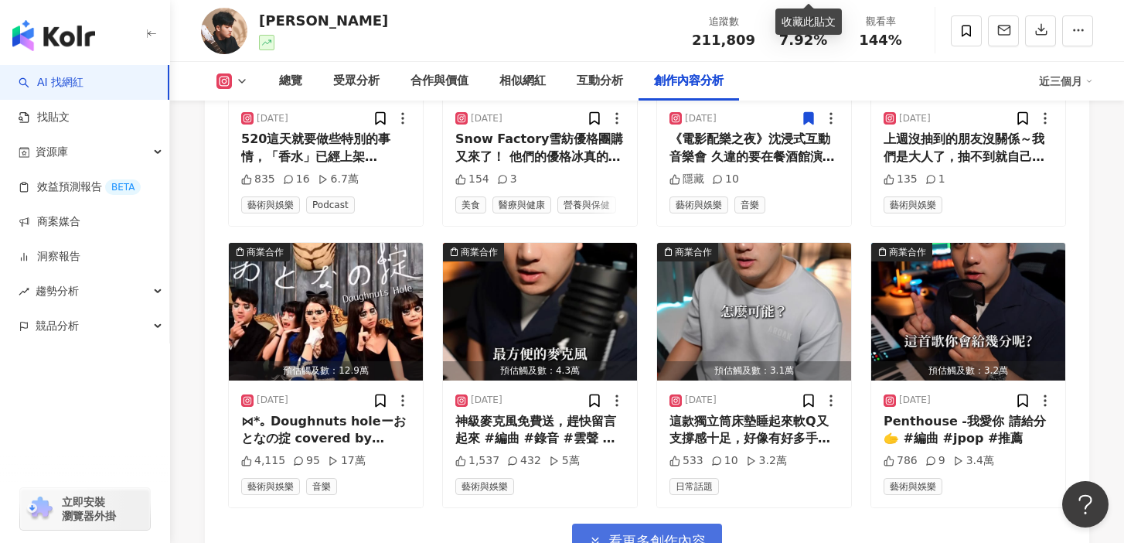
click at [636, 533] on span "看更多創作內容" at bounding box center [657, 541] width 97 height 17
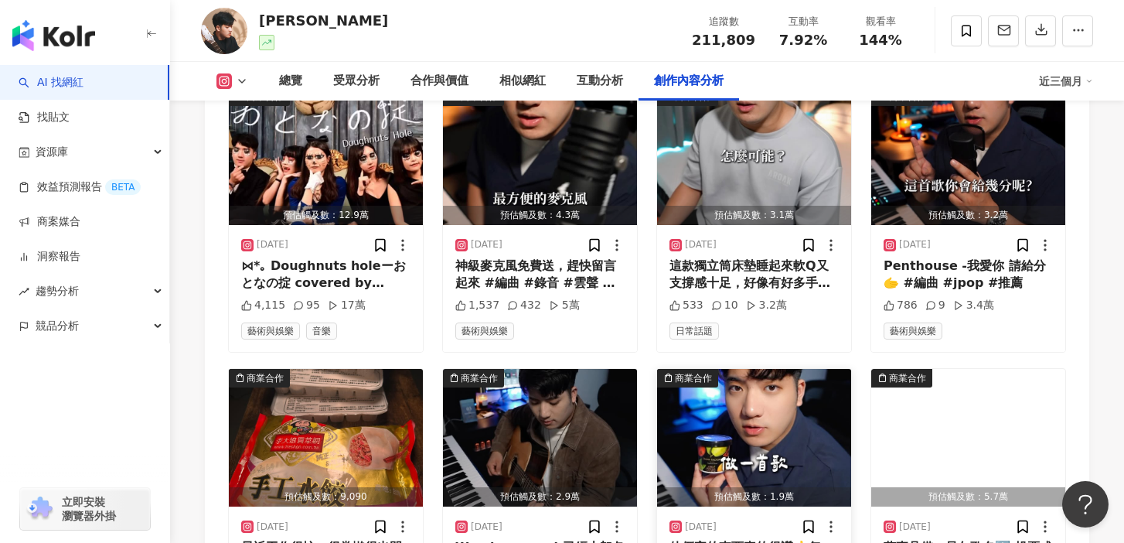
scroll to position [6420, 0]
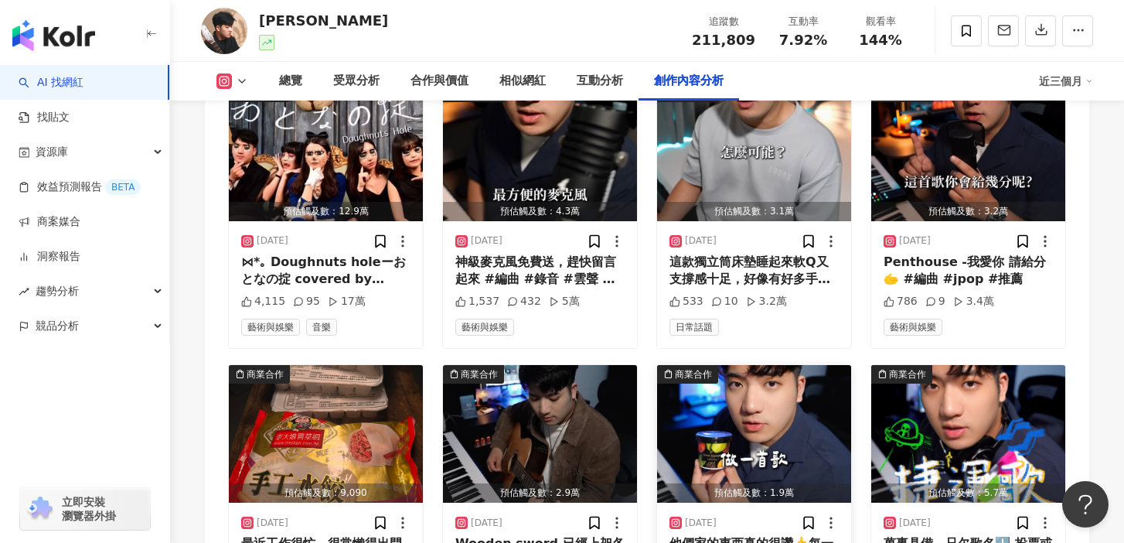
click at [729, 365] on img "button" at bounding box center [754, 434] width 194 height 138
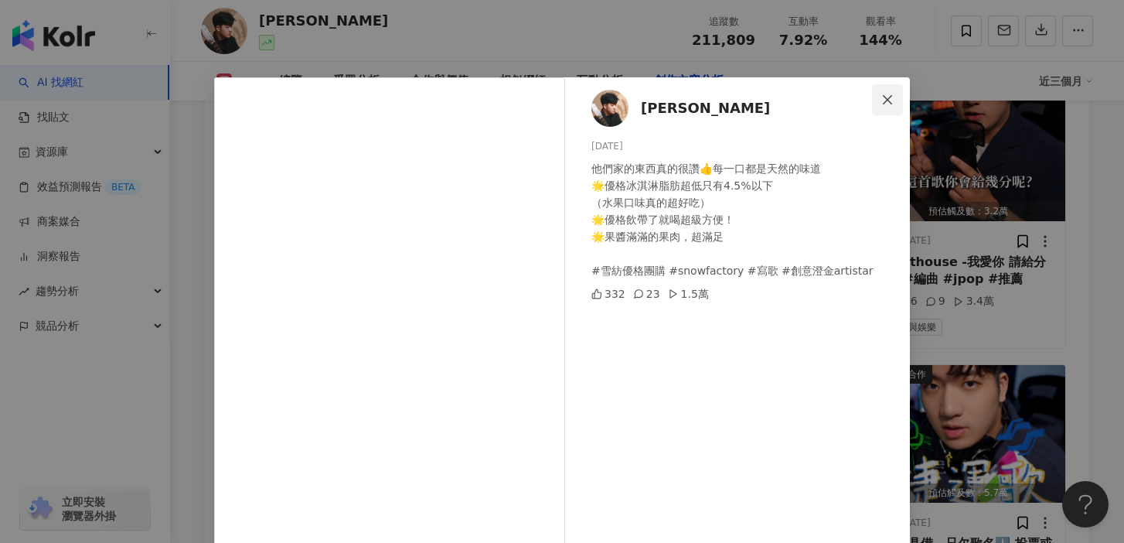
click at [885, 106] on button "Close" at bounding box center [887, 99] width 31 height 31
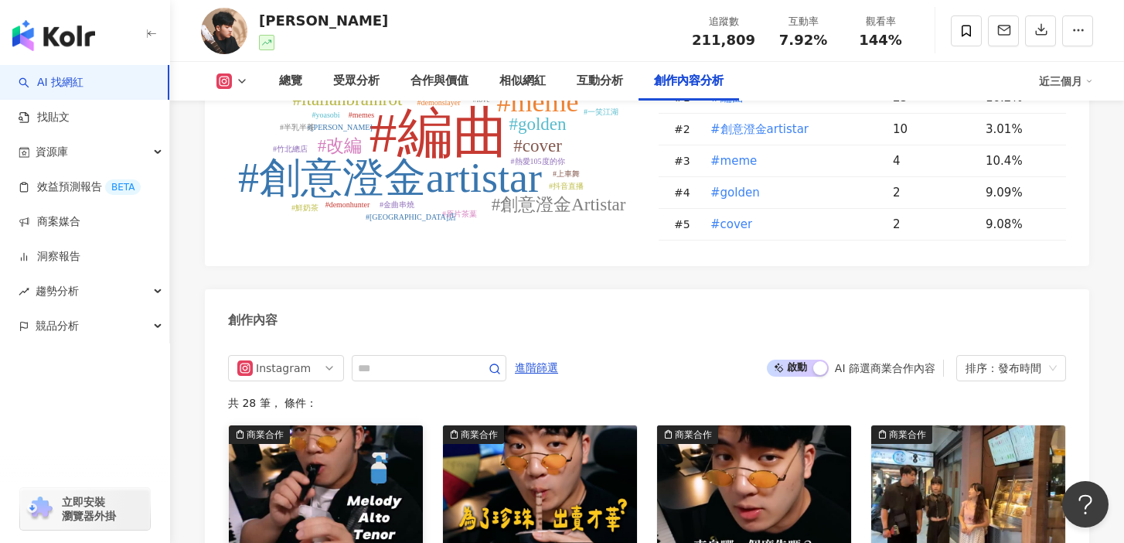
scroll to position [4670, 0]
click at [335, 425] on img "button" at bounding box center [326, 494] width 194 height 138
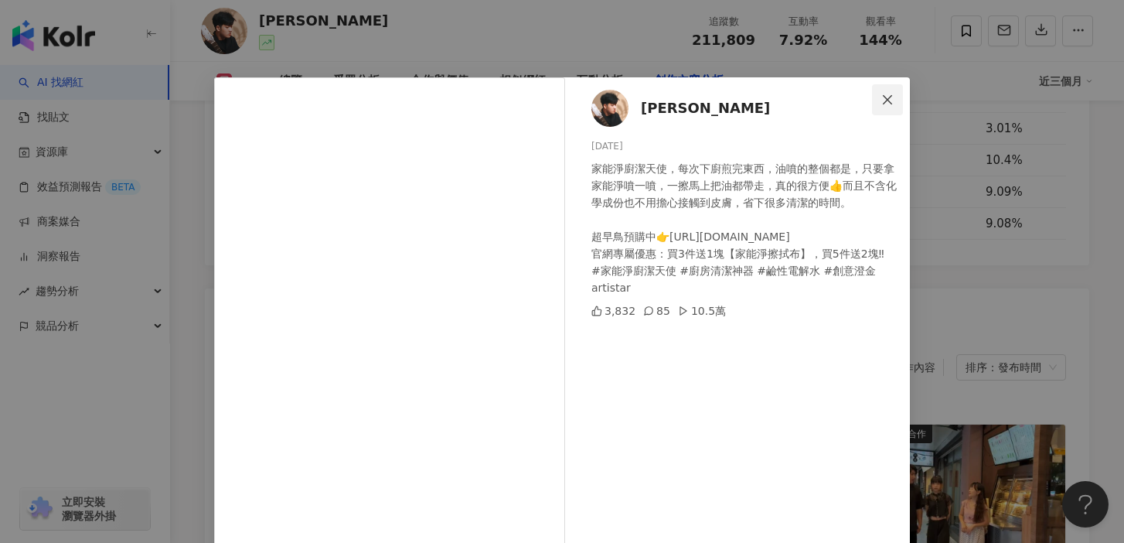
click at [896, 103] on span "Close" at bounding box center [887, 100] width 31 height 12
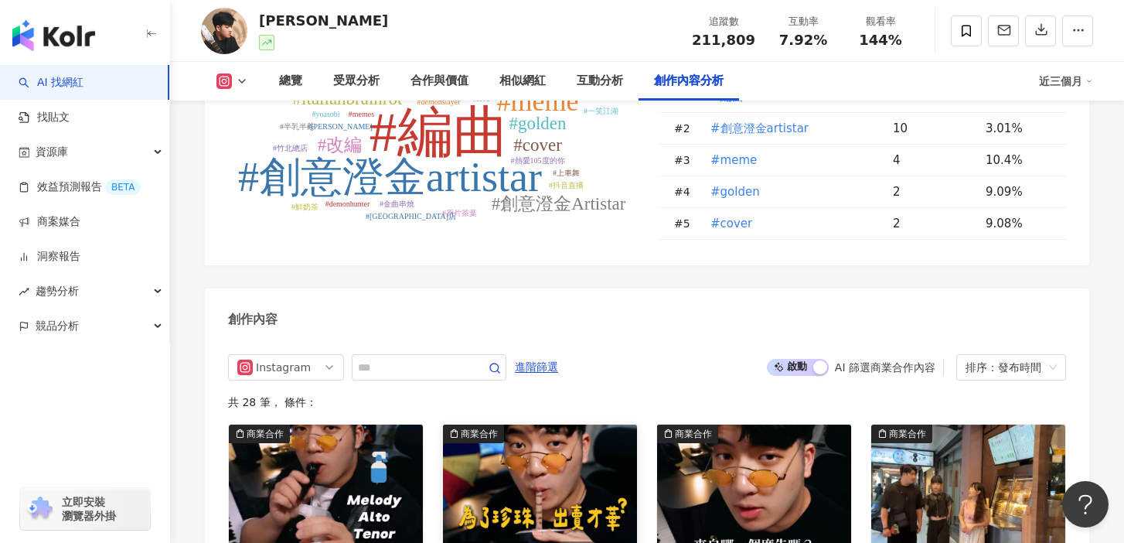
click at [546, 425] on img "button" at bounding box center [540, 494] width 194 height 138
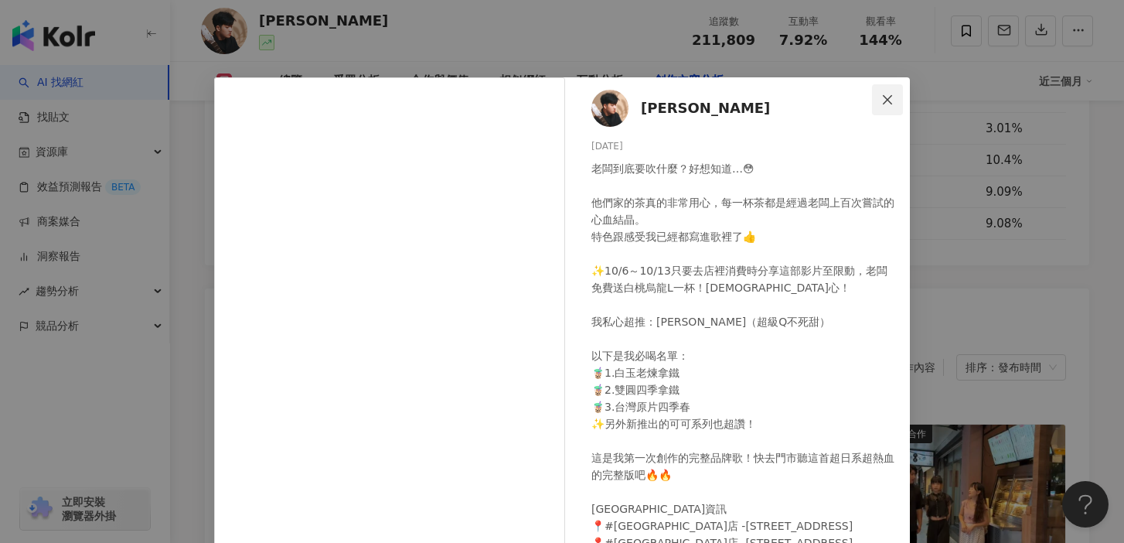
click at [889, 87] on button "Close" at bounding box center [887, 99] width 31 height 31
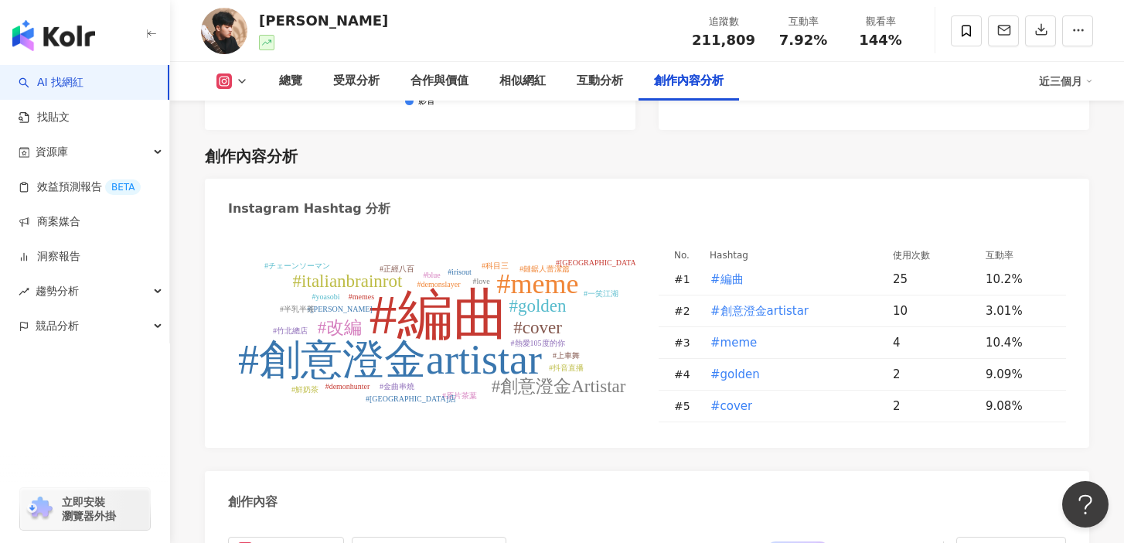
scroll to position [4507, 0]
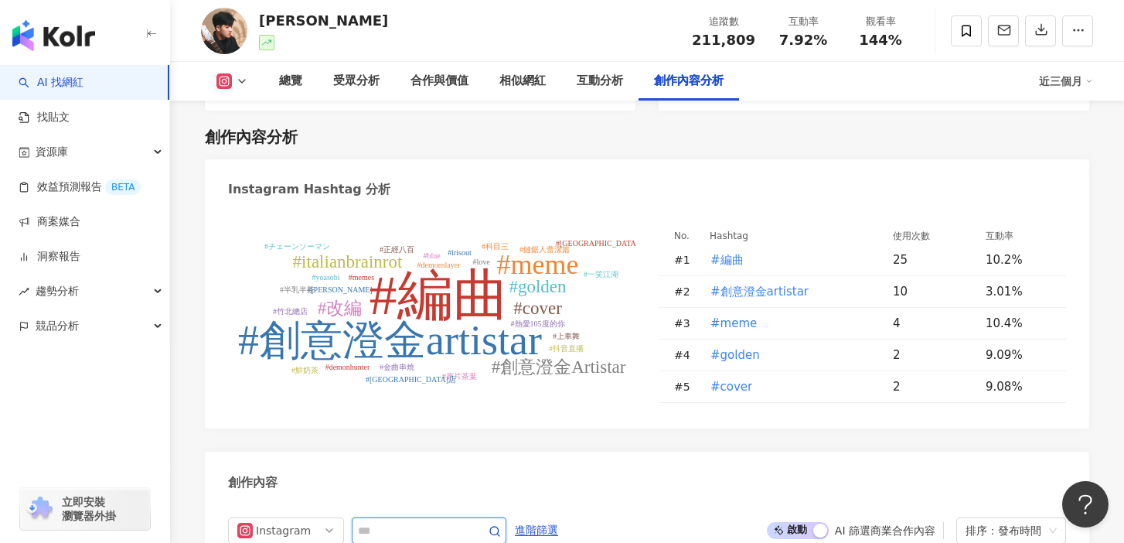
click at [400, 521] on input "text" at bounding box center [412, 530] width 108 height 19
type input "**"
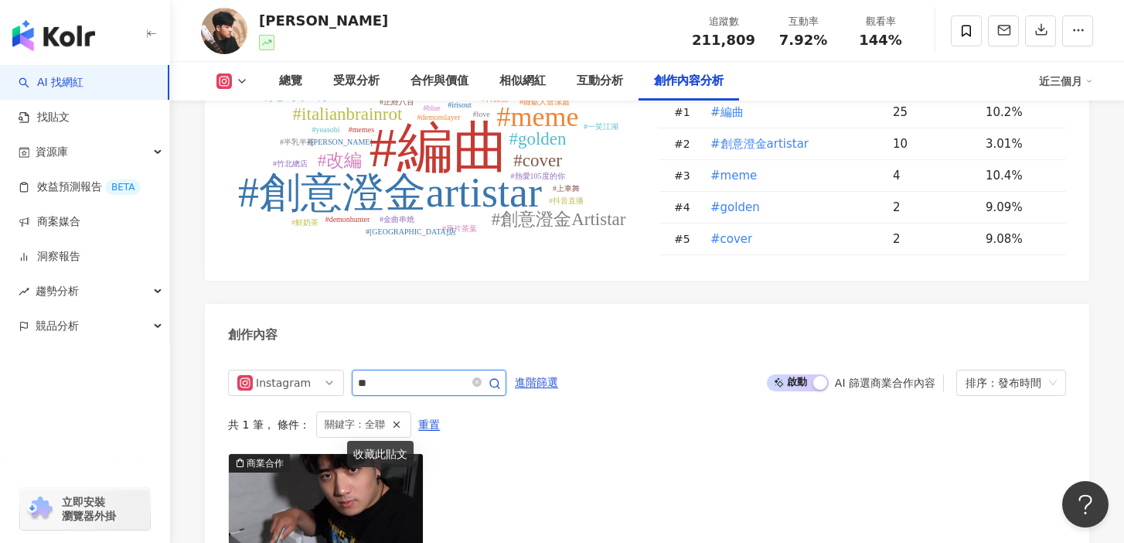
scroll to position [4650, 0]
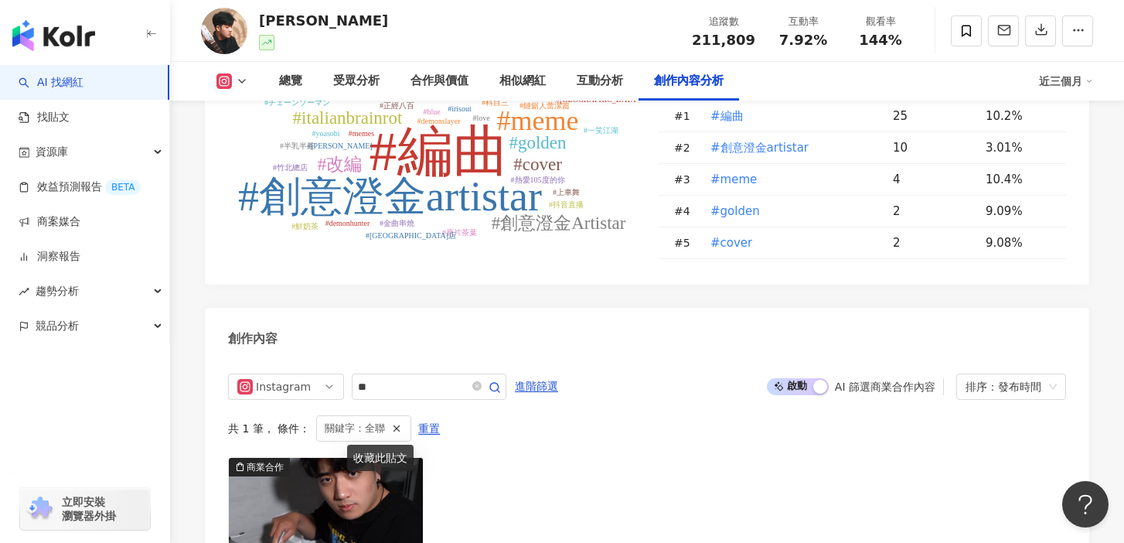
click at [813, 378] on button "啟動 關閉" at bounding box center [798, 386] width 62 height 17
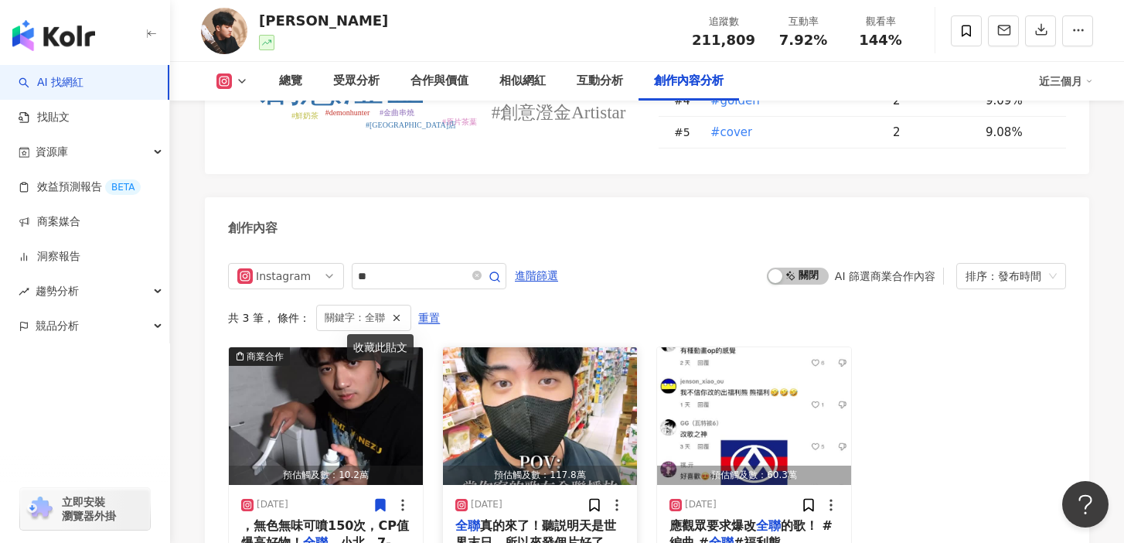
scroll to position [4762, 0]
click at [561, 346] on img "button" at bounding box center [540, 415] width 194 height 138
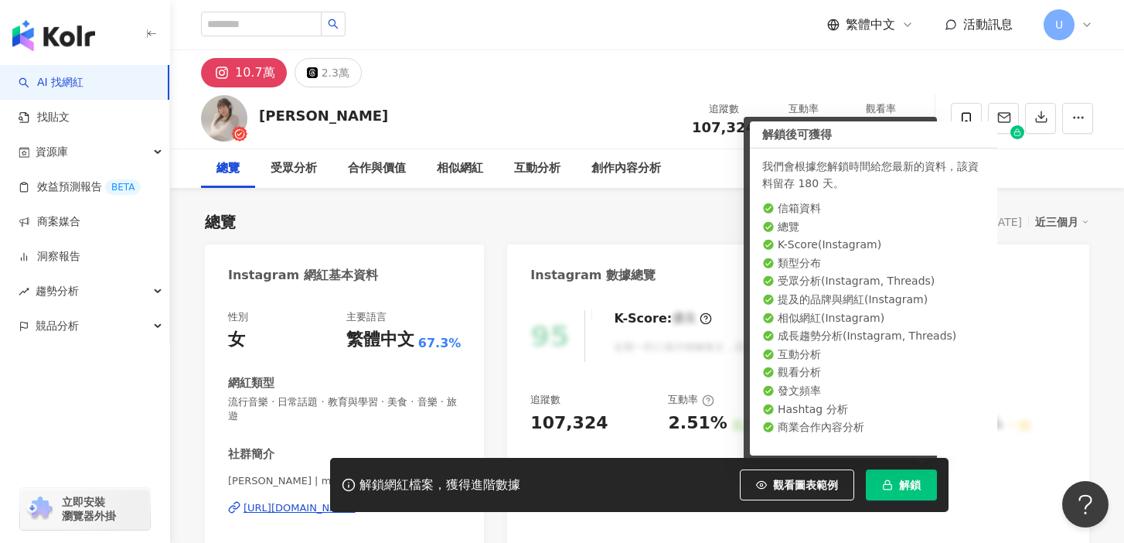
click at [904, 490] on span "解鎖" at bounding box center [910, 485] width 22 height 12
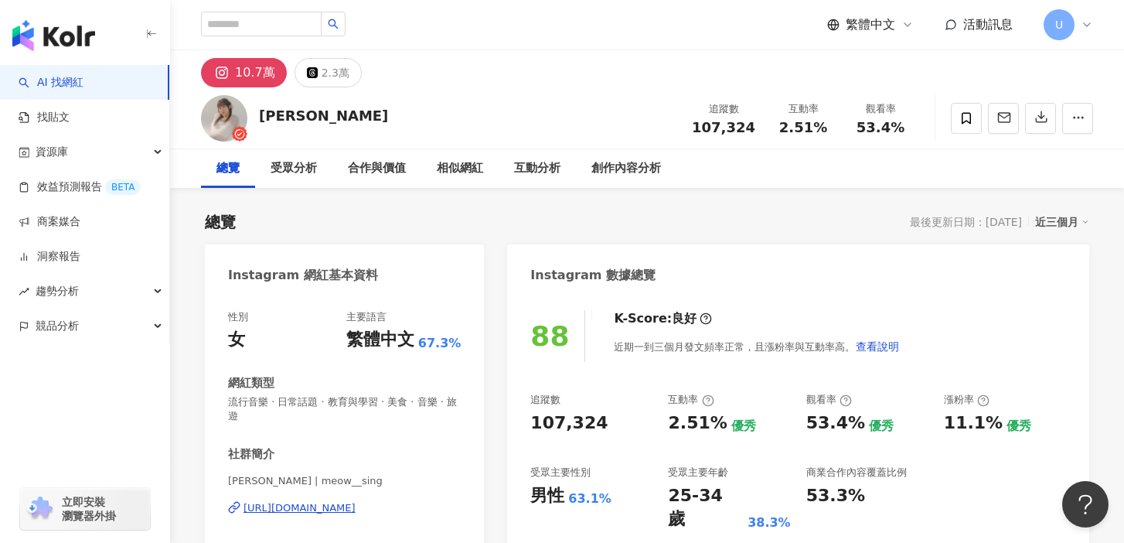
scroll to position [25, 0]
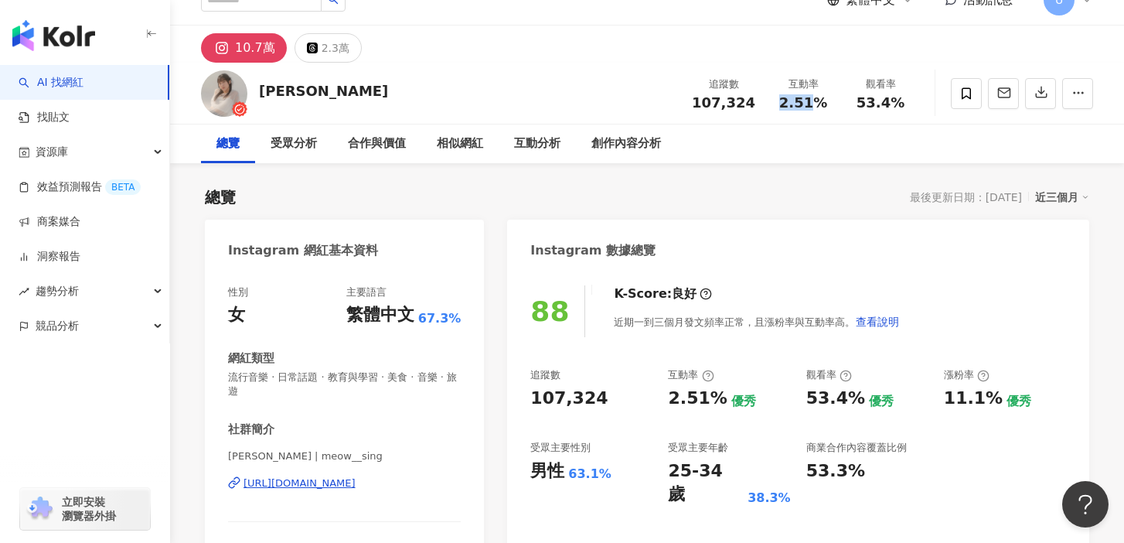
copy span "2.51"
drag, startPoint x: 811, startPoint y: 103, endPoint x: 767, endPoint y: 103, distance: 44.1
click at [767, 103] on div "互動率 2.51%" at bounding box center [803, 93] width 77 height 33
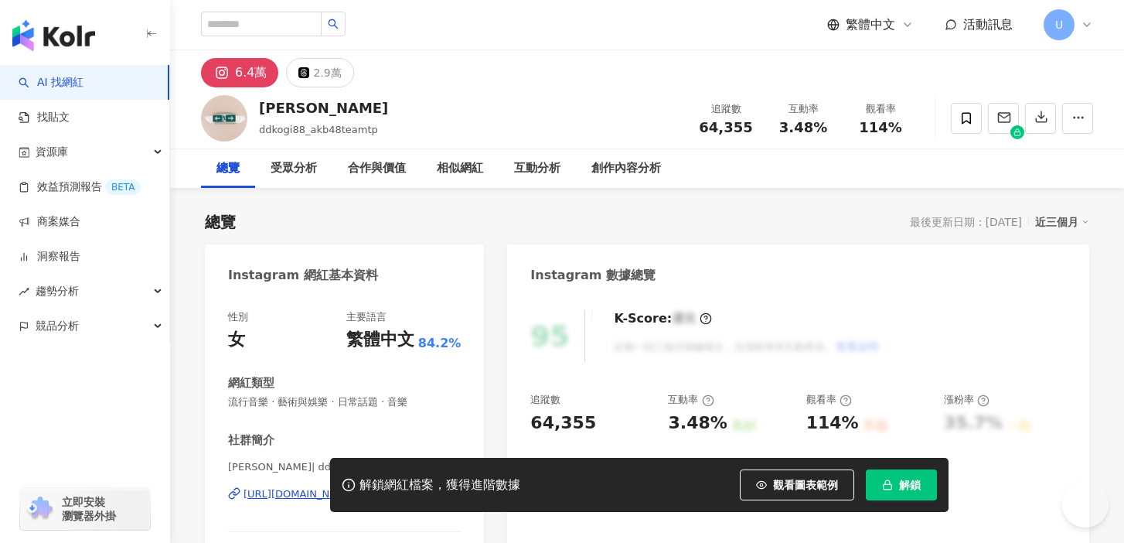
click at [892, 488] on icon "button" at bounding box center [887, 484] width 11 height 11
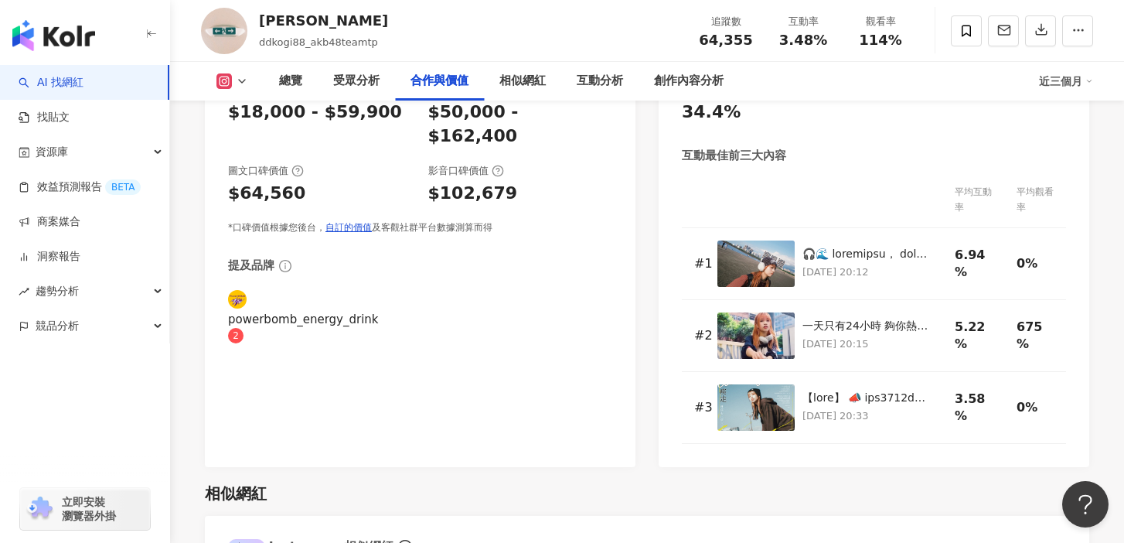
scroll to position [2098, 0]
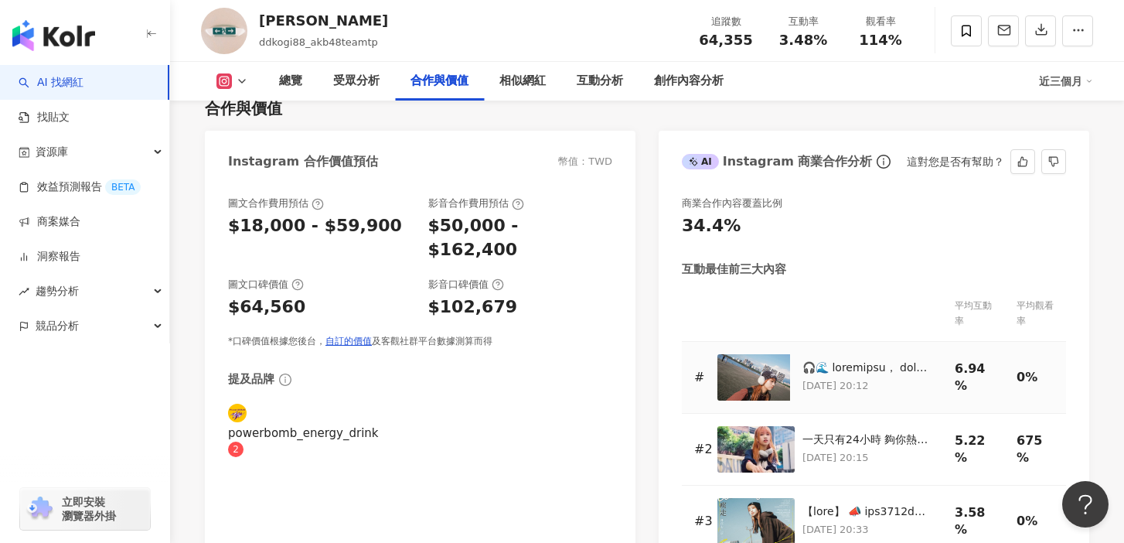
click at [741, 354] on img at bounding box center [756, 377] width 77 height 46
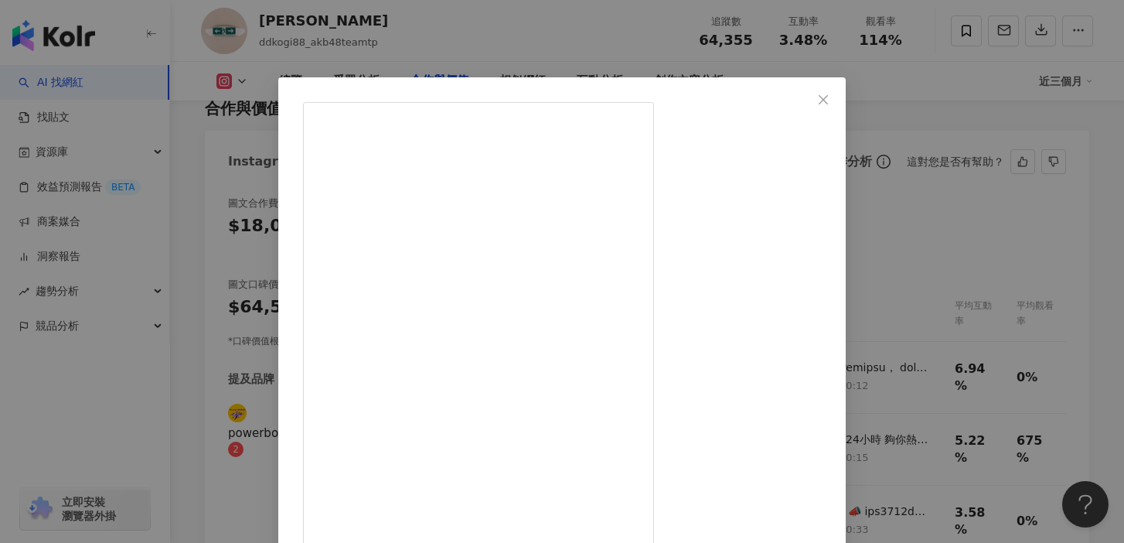
scroll to position [39, 0]
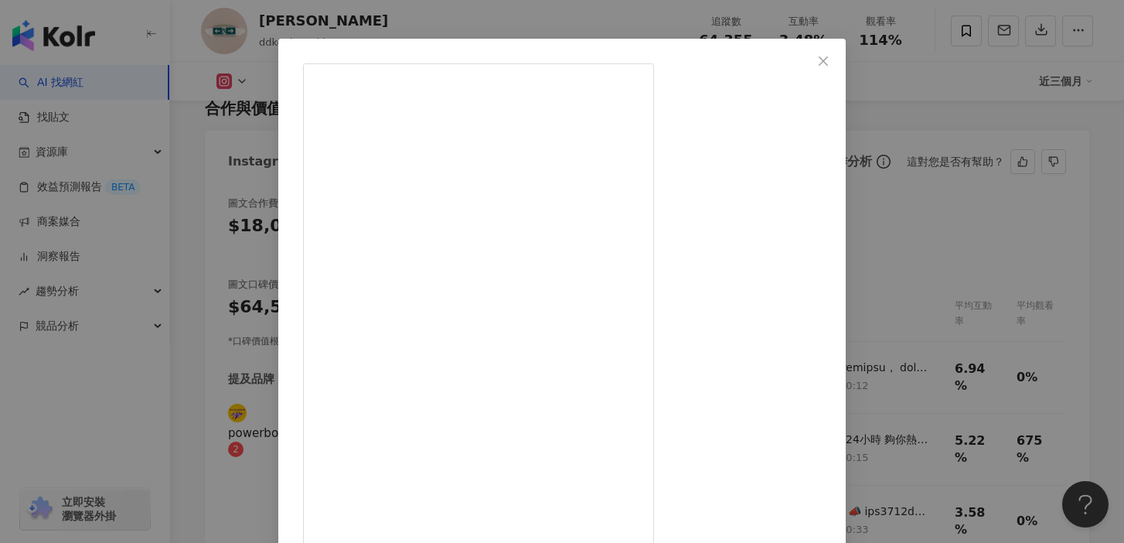
click at [1032, 224] on div "林潔心 2025/8/21 4,457 7 查看原始貼文" at bounding box center [562, 271] width 1124 height 543
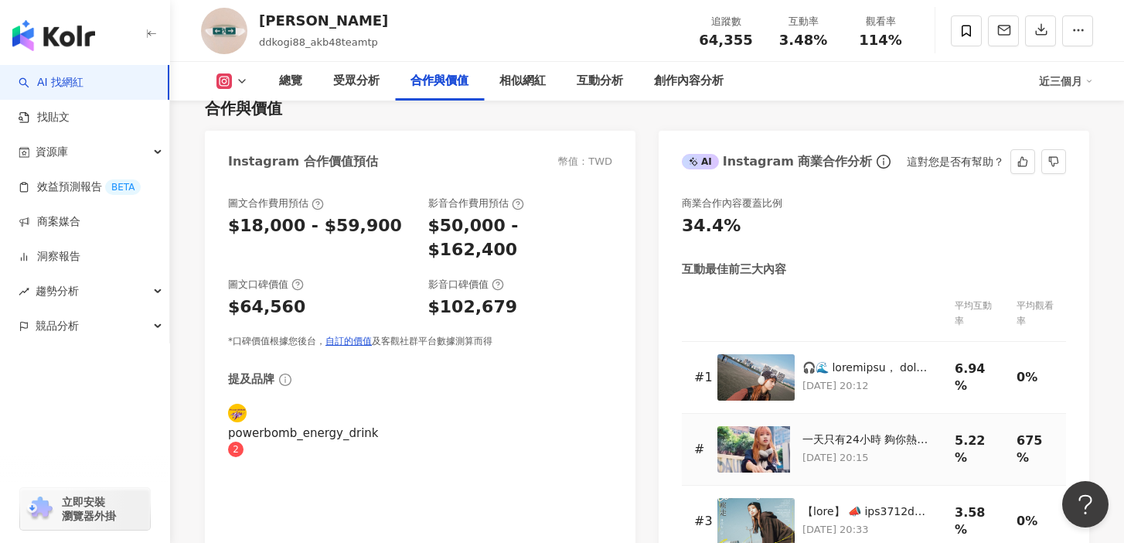
click at [755, 426] on img at bounding box center [756, 449] width 77 height 46
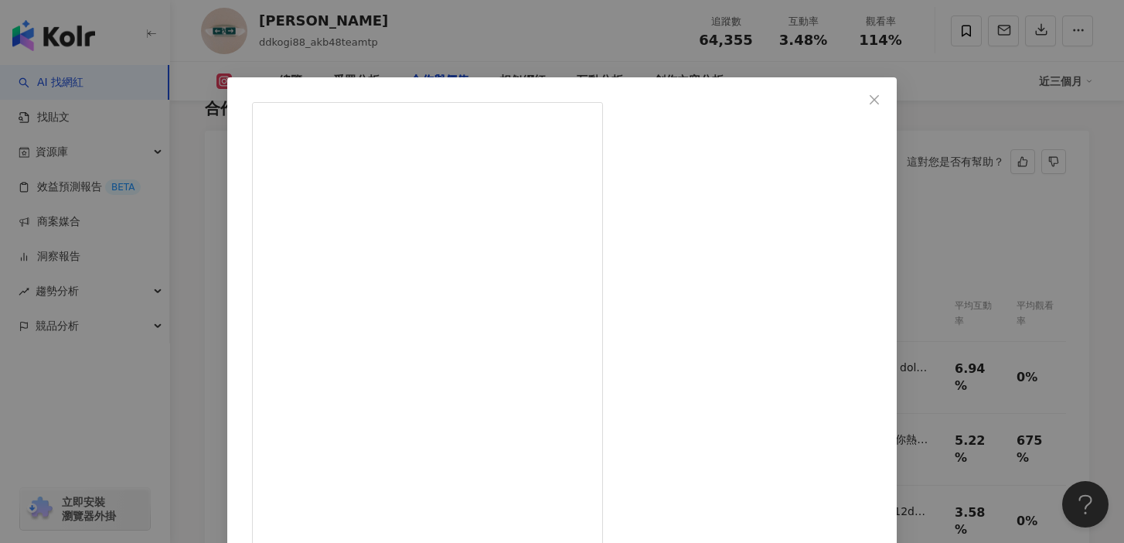
scroll to position [27, 0]
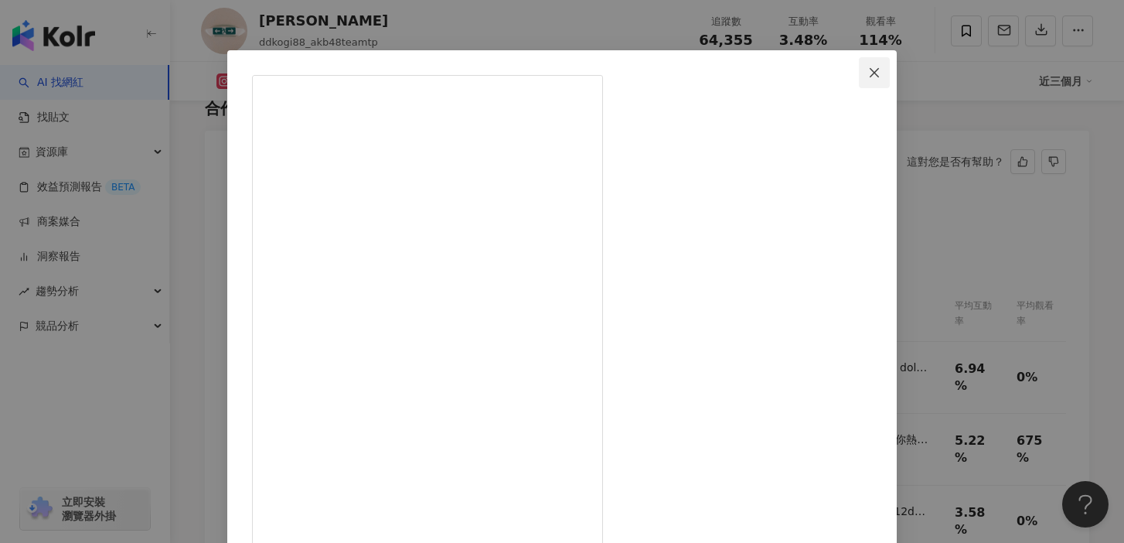
click at [881, 77] on icon "close" at bounding box center [874, 73] width 12 height 12
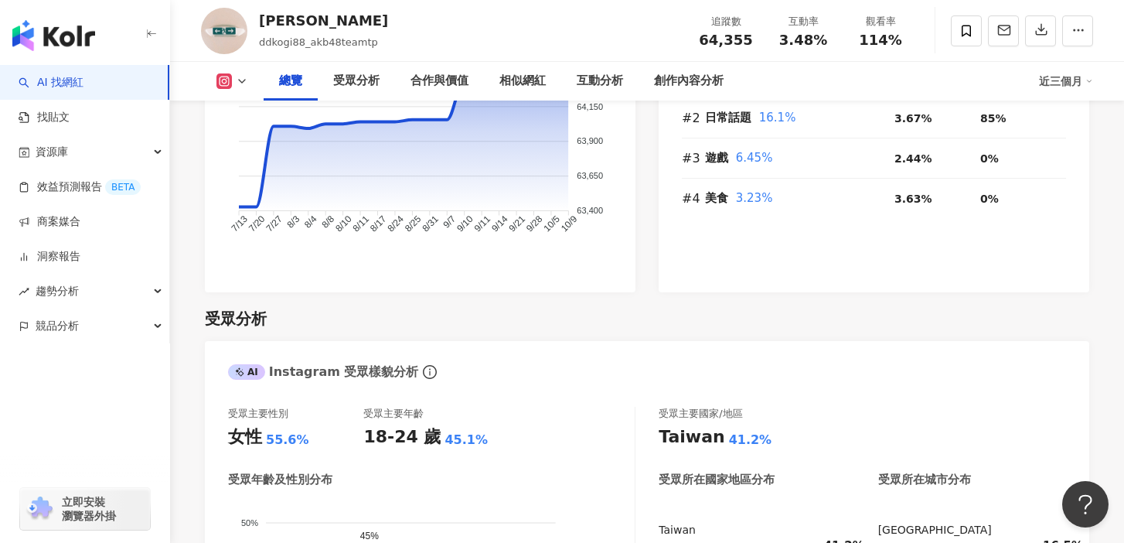
scroll to position [1127, 0]
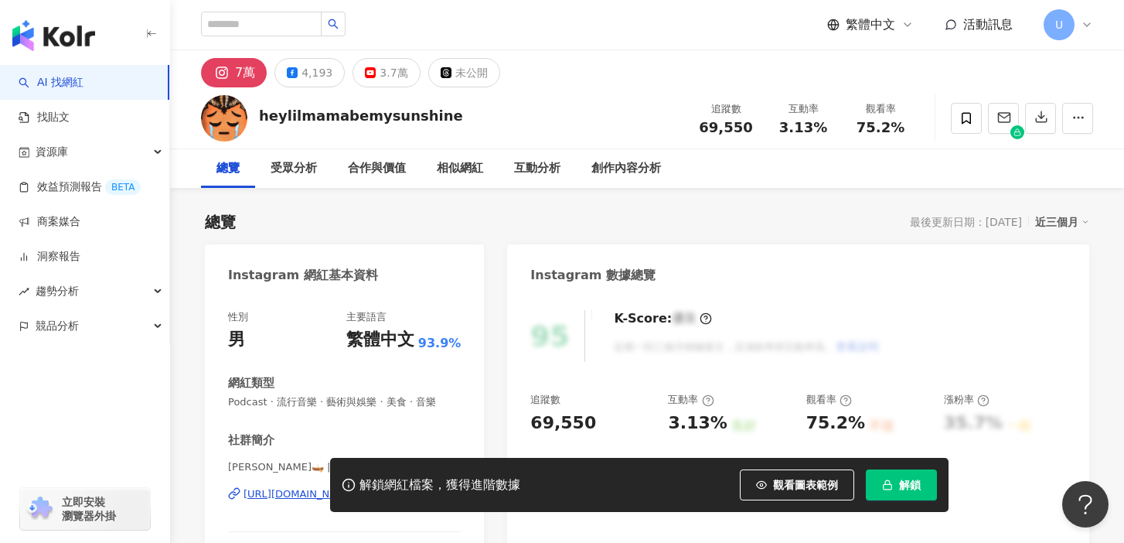
click at [895, 493] on button "解鎖" at bounding box center [901, 484] width 71 height 31
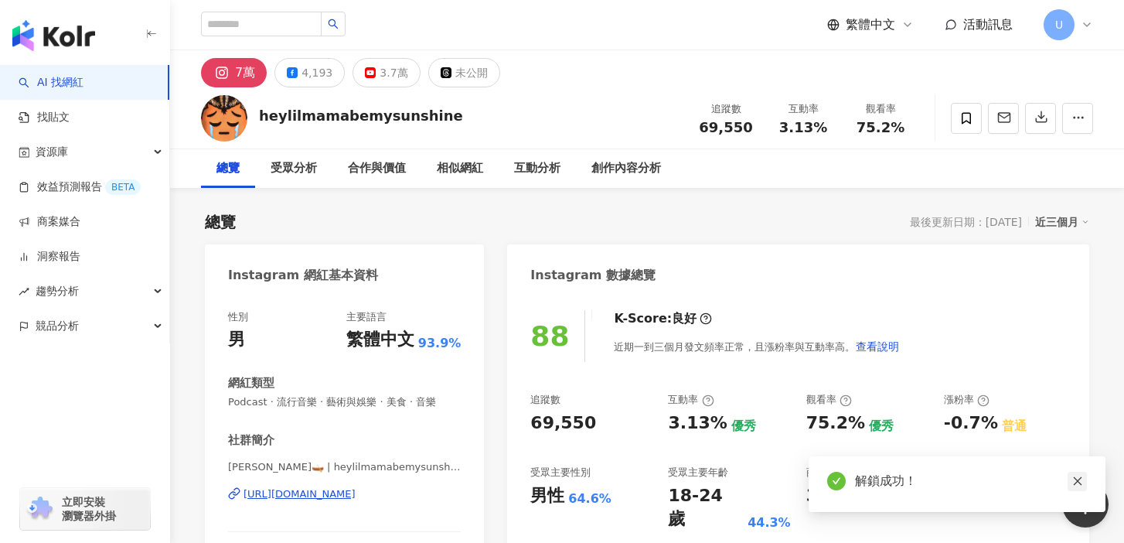
click at [1079, 484] on icon "close" at bounding box center [1078, 481] width 11 height 11
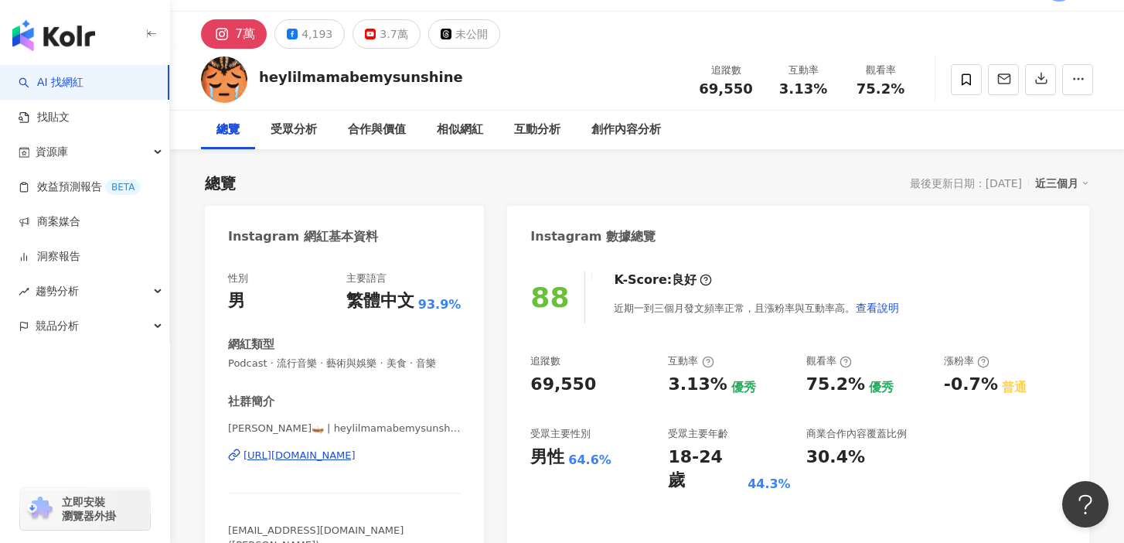
scroll to position [172, 0]
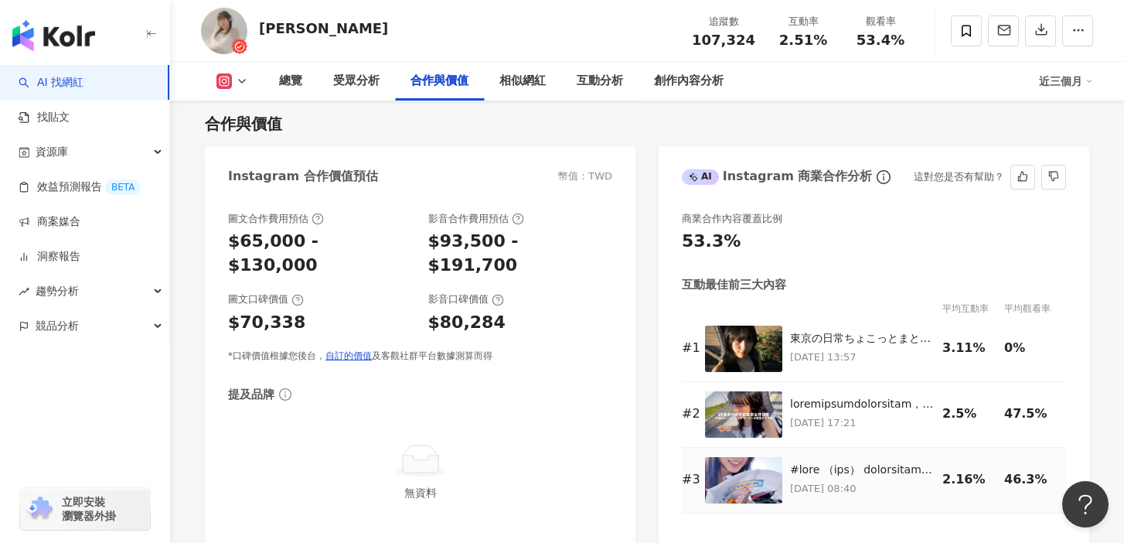
scroll to position [2084, 0]
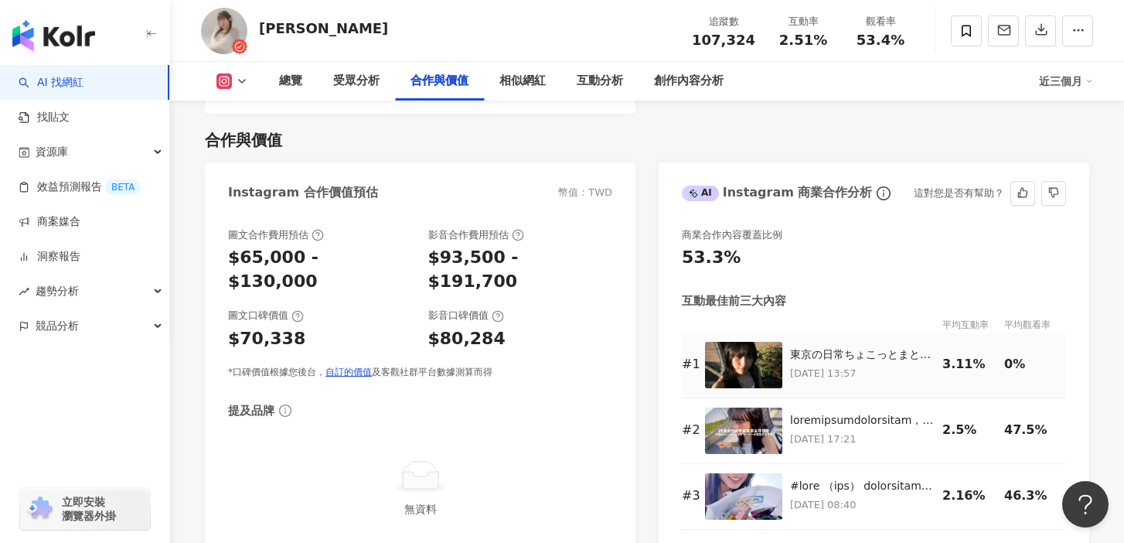
click at [745, 356] on img at bounding box center [743, 365] width 77 height 46
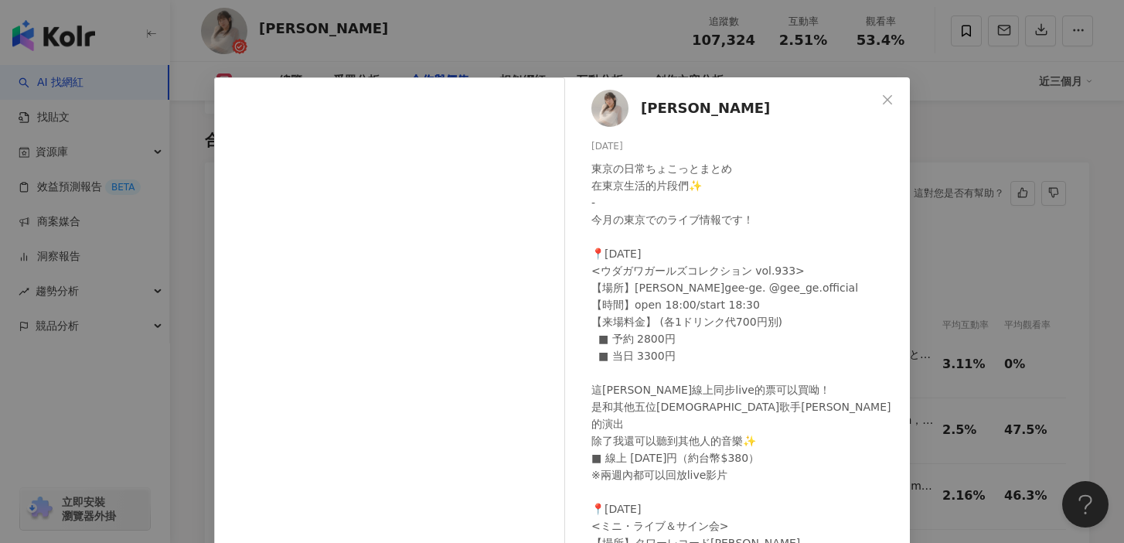
click at [988, 176] on div "楊宜蓉 Wooly 2025/7/22 東京の日常ちょこっとまとめ 在東京生活的片段們✨ - 今月の東京でのライブ情報です！ 📍7/29（火） <ウダガワガー…" at bounding box center [562, 271] width 1124 height 543
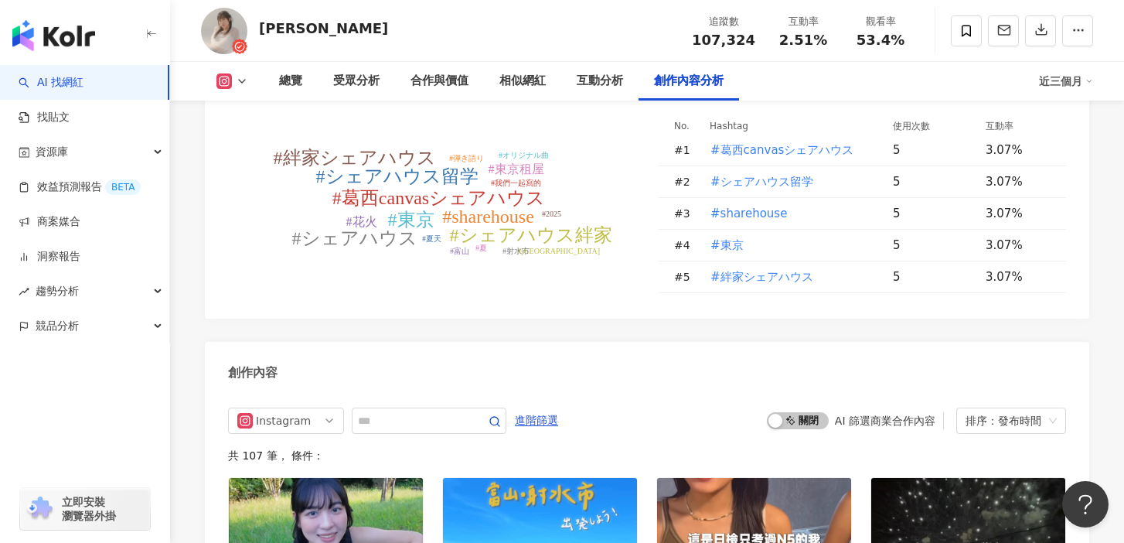
scroll to position [4760, 0]
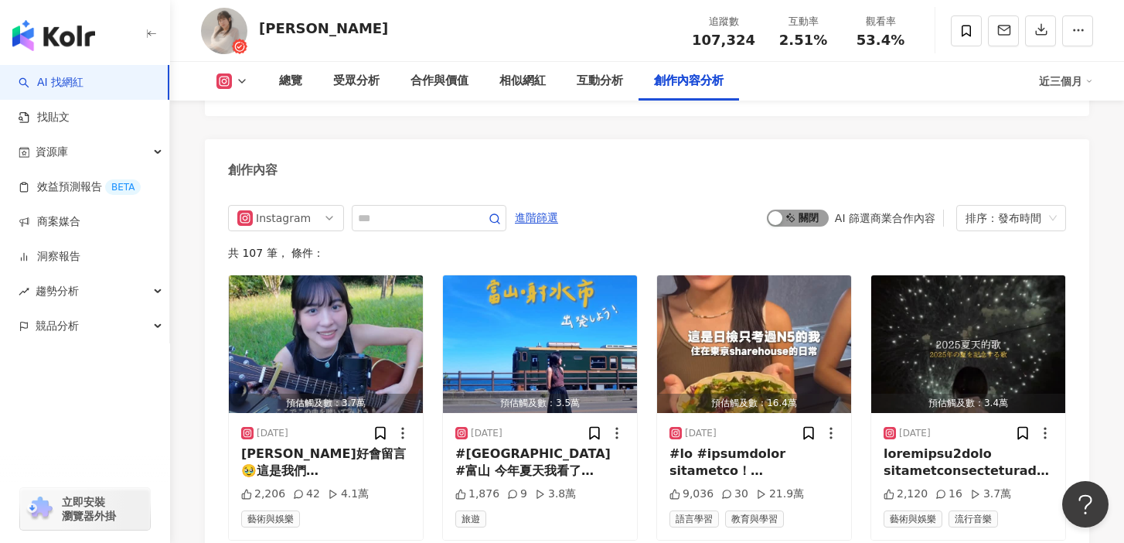
click at [797, 210] on span "啟動 關閉" at bounding box center [798, 218] width 62 height 17
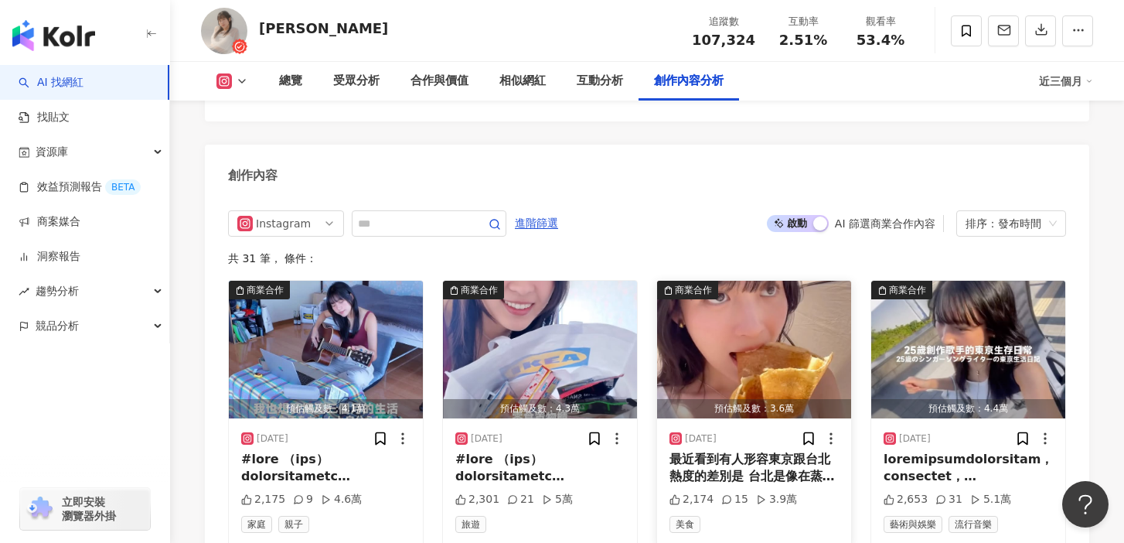
scroll to position [4777, 0]
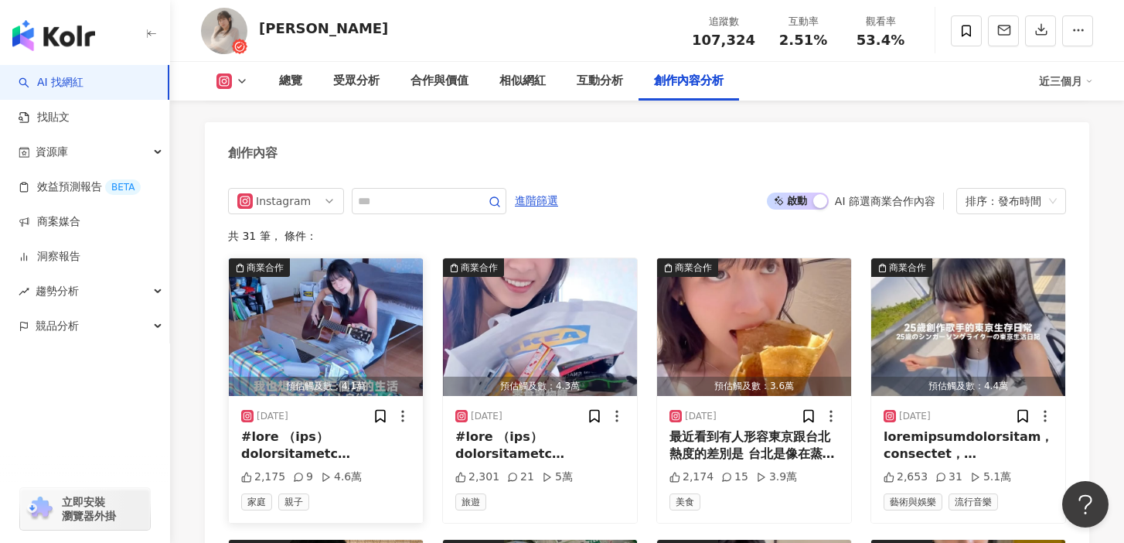
click at [363, 291] on img "button" at bounding box center [326, 327] width 194 height 138
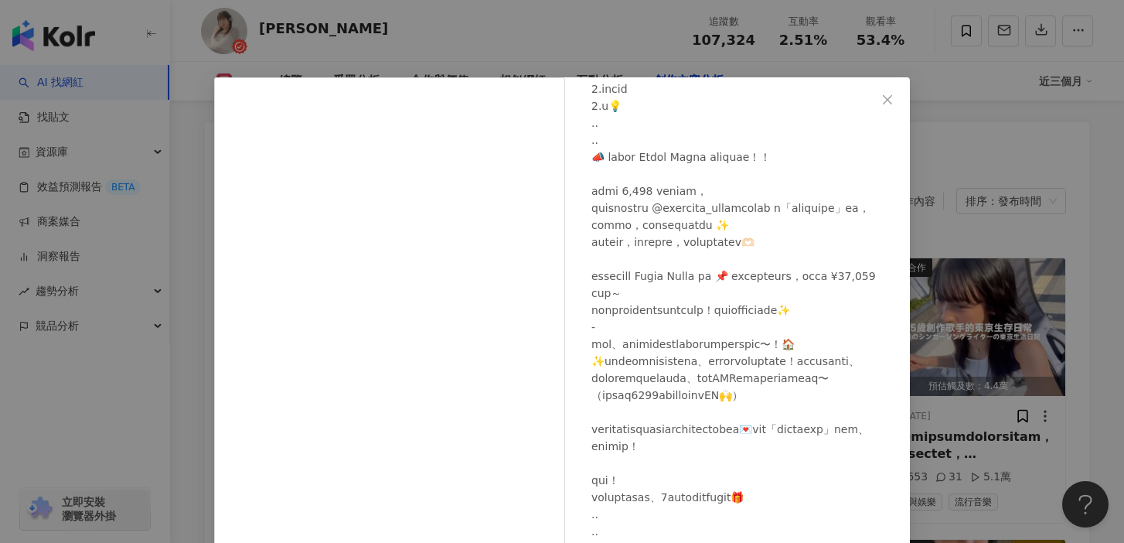
scroll to position [250, 0]
click at [890, 97] on icon "close" at bounding box center [888, 100] width 12 height 12
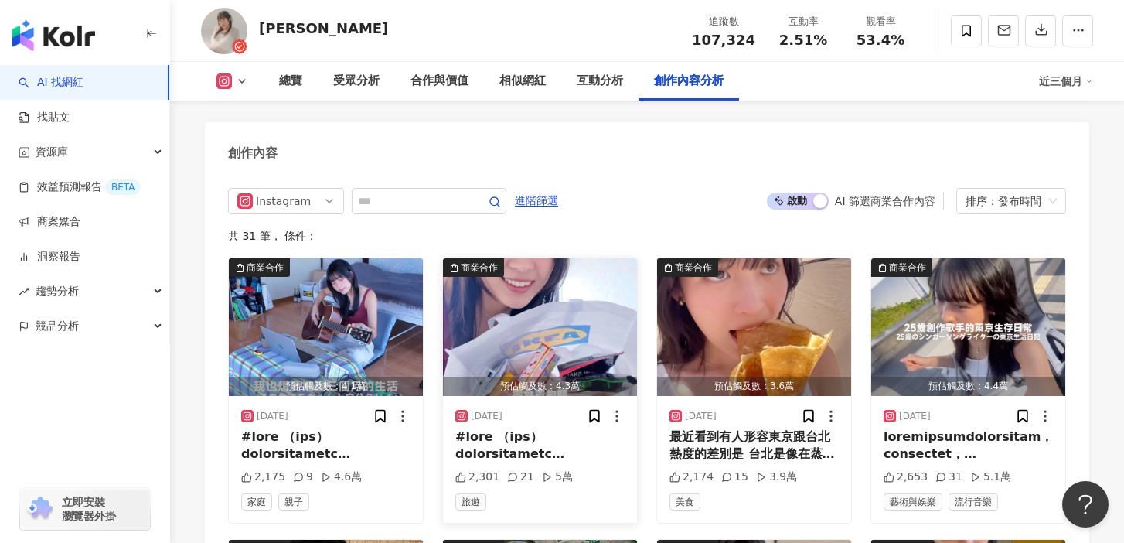
click at [579, 313] on img "button" at bounding box center [540, 327] width 194 height 138
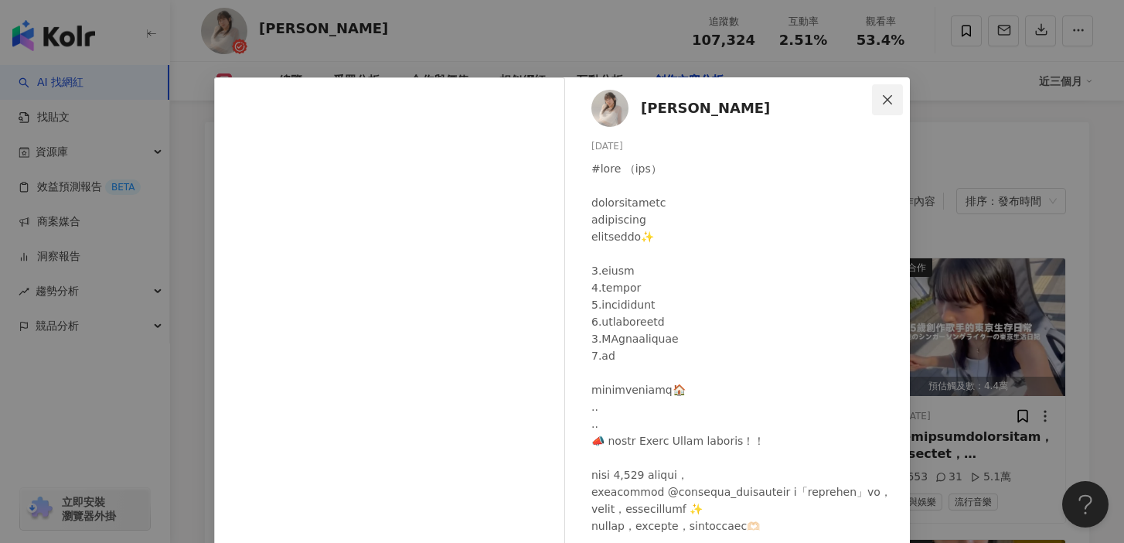
click at [892, 97] on icon "close" at bounding box center [888, 100] width 12 height 12
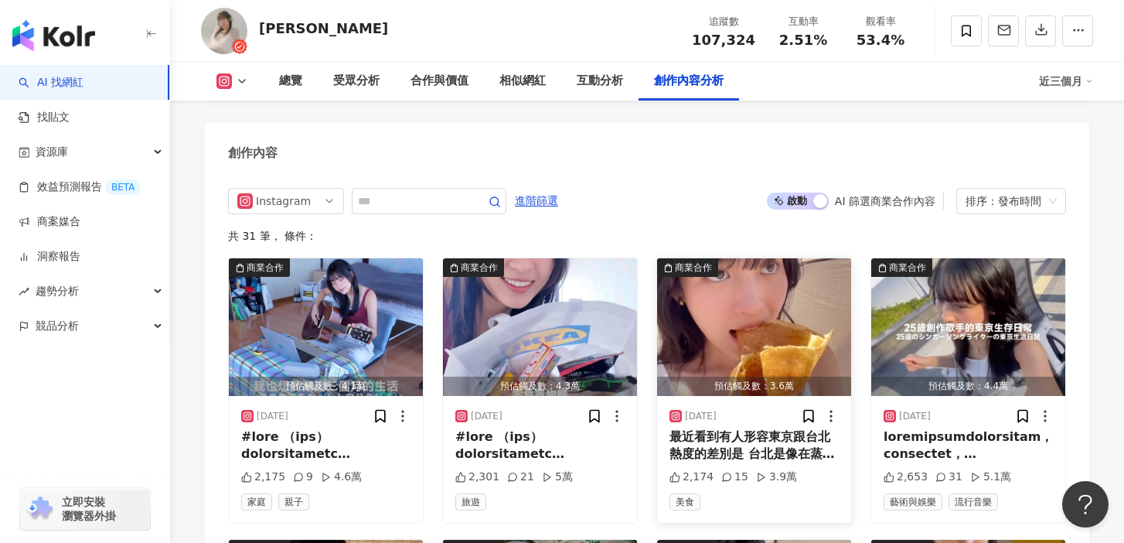
click at [772, 290] on img "button" at bounding box center [754, 327] width 194 height 138
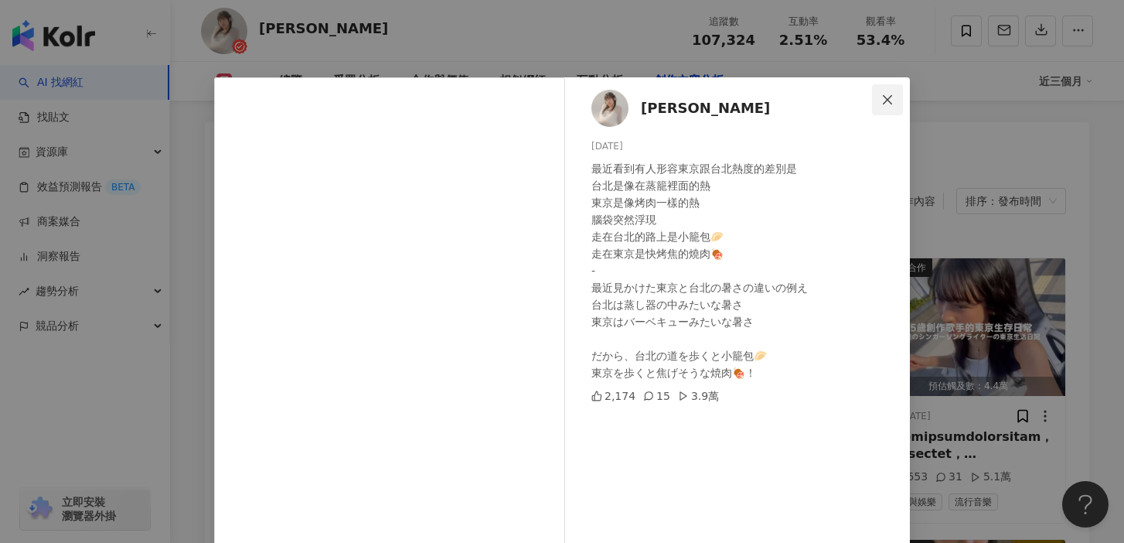
click at [875, 106] on button "Close" at bounding box center [887, 99] width 31 height 31
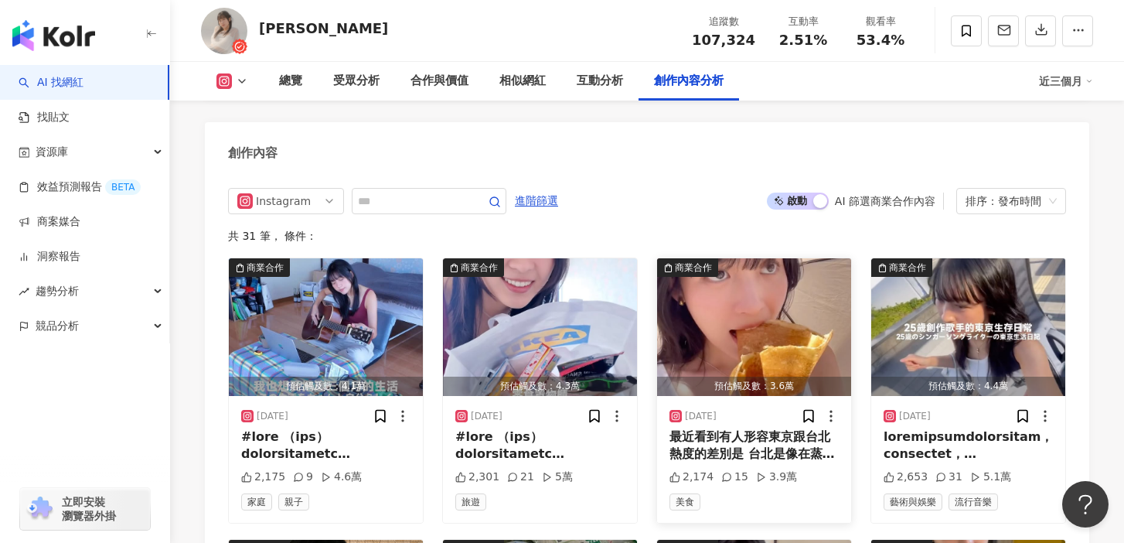
click at [722, 286] on img "button" at bounding box center [754, 327] width 194 height 138
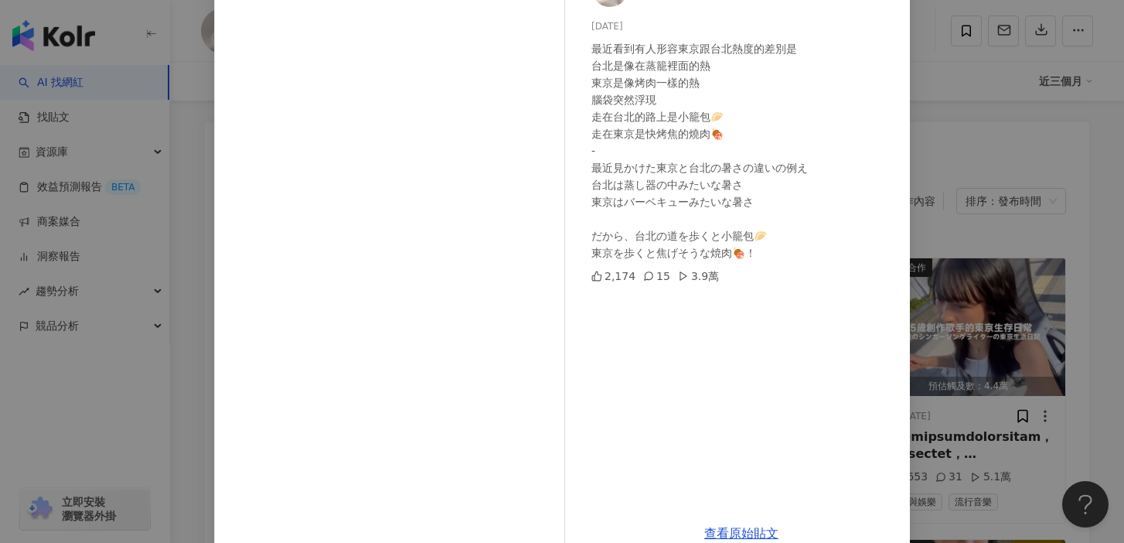
scroll to position [151, 0]
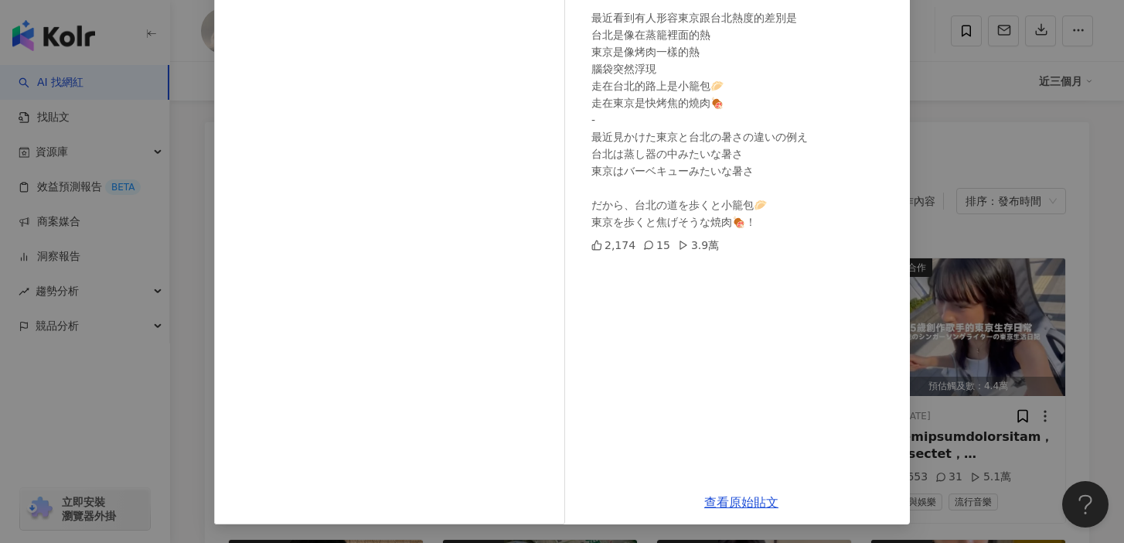
click at [980, 275] on div "楊宜蓉 Wooly 2025/8/11 最近看到有人形容東京跟台北熱度的差別是 台北是像在蒸籠裡面的熱 東京是像烤肉一樣的熱 腦袋突然浮現 走在台北的路上是小…" at bounding box center [562, 271] width 1124 height 543
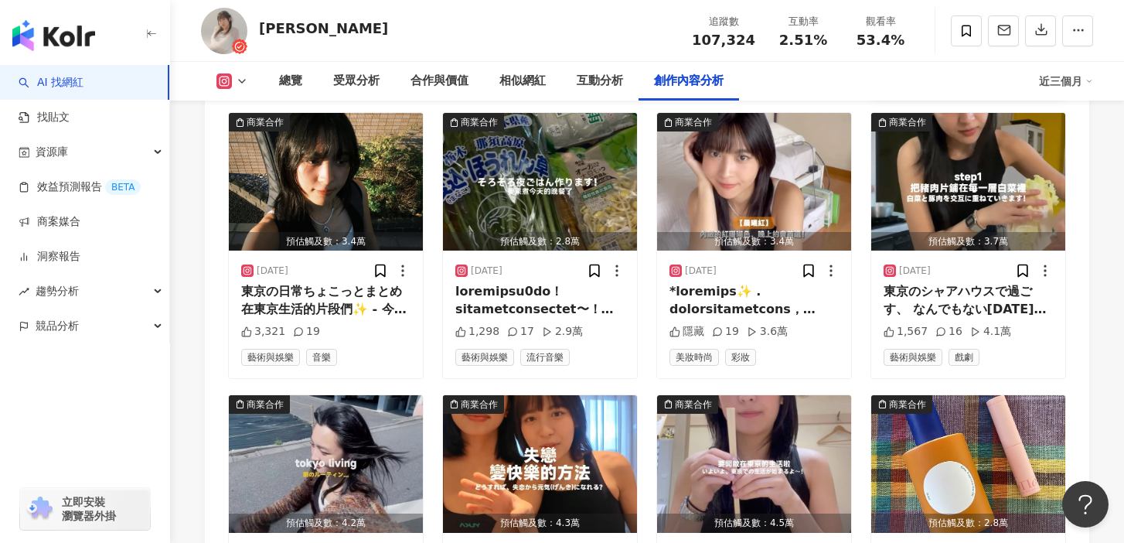
scroll to position [5283, 0]
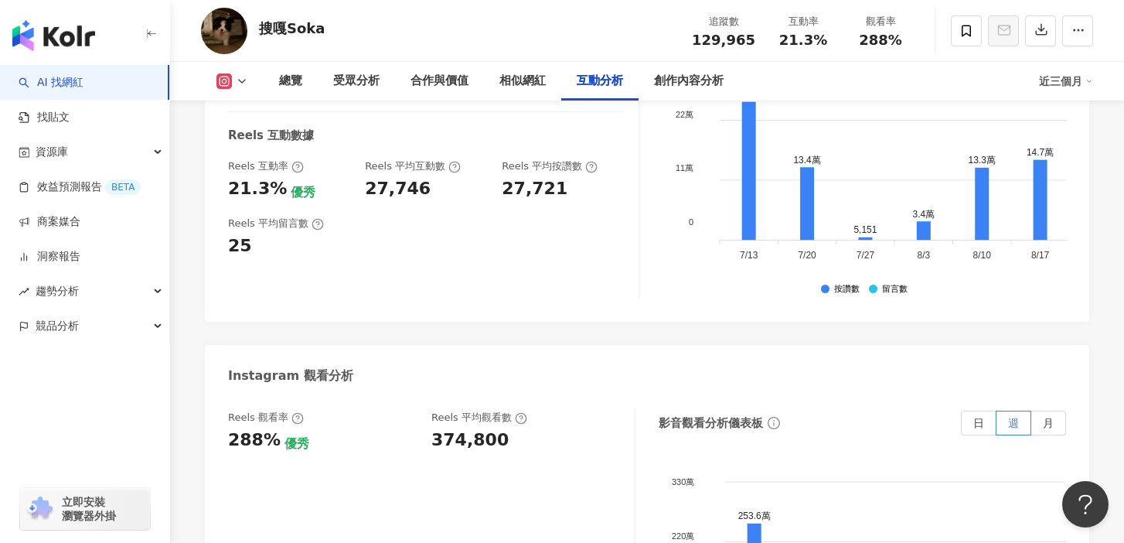
scroll to position [3088, 0]
